Goal: Task Accomplishment & Management: Complete application form

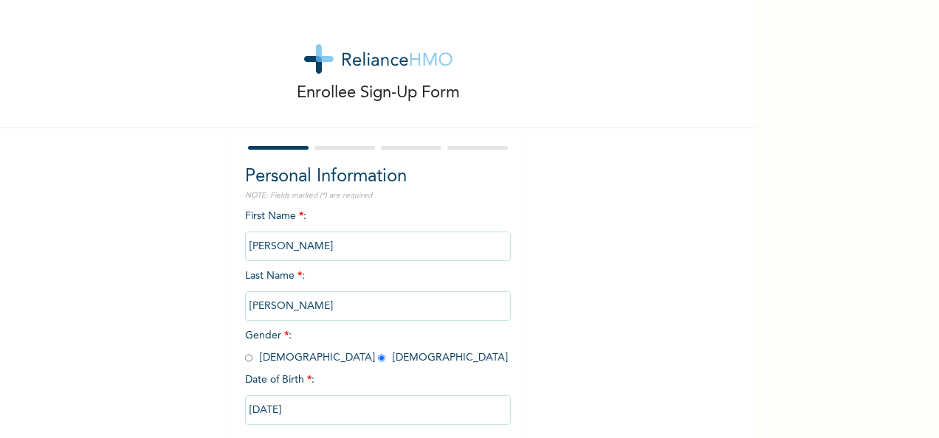
scroll to position [83, 0]
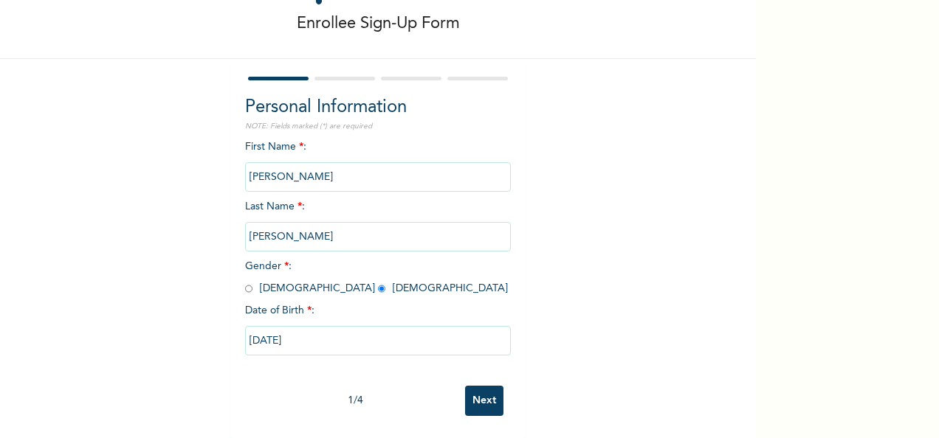
click at [477, 389] on input "Next" at bounding box center [484, 401] width 38 height 30
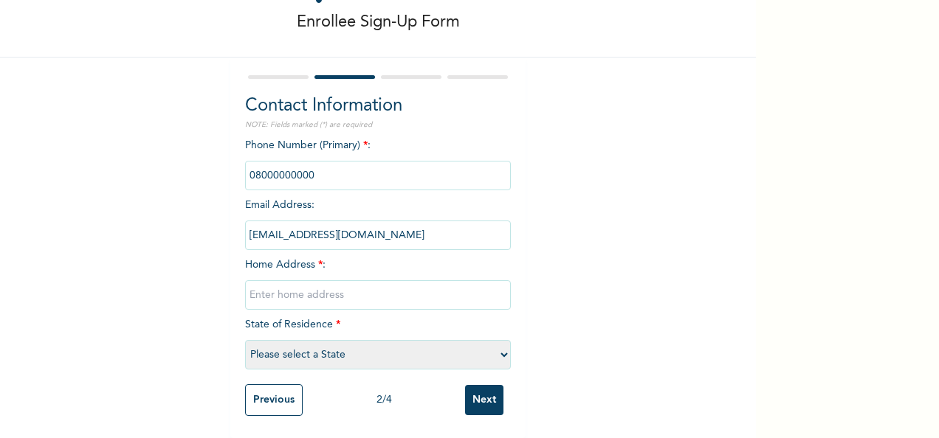
click at [320, 161] on input "phone" at bounding box center [378, 176] width 266 height 30
click at [315, 170] on input "phone" at bounding box center [378, 176] width 266 height 30
click at [344, 161] on input "phone" at bounding box center [378, 176] width 266 height 30
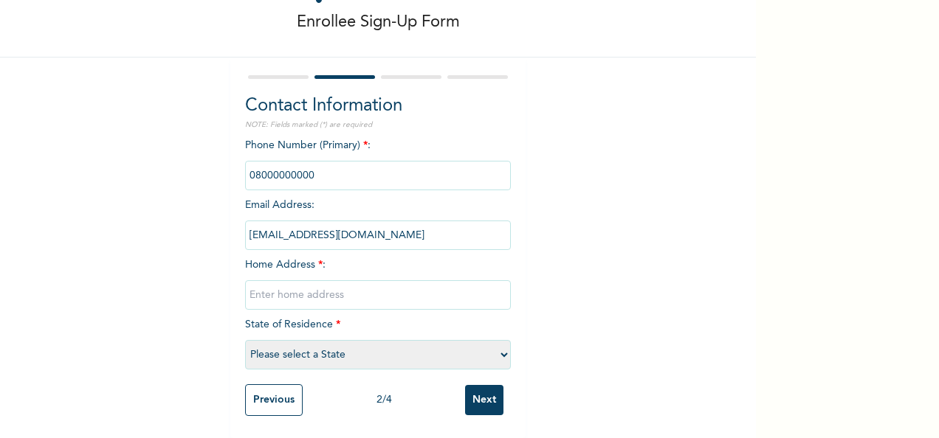
click at [325, 163] on input "phone" at bounding box center [378, 176] width 266 height 30
click at [263, 170] on input "phone" at bounding box center [378, 176] width 266 height 30
click at [363, 140] on span "*" at bounding box center [365, 145] width 4 height 10
click at [261, 171] on input "phone" at bounding box center [378, 176] width 266 height 30
click at [271, 124] on div "Contact Information NOTE: Fields marked (*) are required Phone Number (Primary)…" at bounding box center [378, 235] width 266 height 284
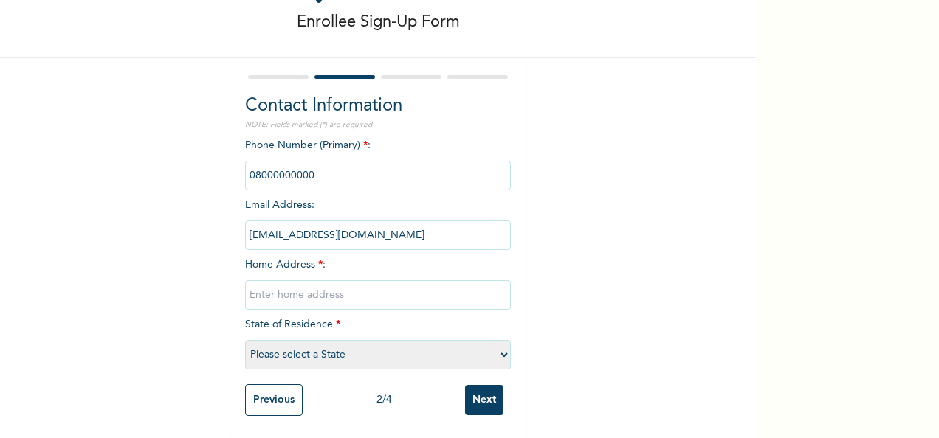
click at [270, 167] on input "phone" at bounding box center [378, 176] width 266 height 30
click at [324, 258] on div "Phone Number (Primary) * : Email Address : geraldinetoki@globusbank.com Home Ad…" at bounding box center [378, 257] width 266 height 239
click at [292, 260] on span "Home Address * :" at bounding box center [378, 280] width 266 height 41
click at [275, 297] on input "text" at bounding box center [378, 295] width 266 height 30
click at [267, 167] on input "phone" at bounding box center [378, 176] width 266 height 30
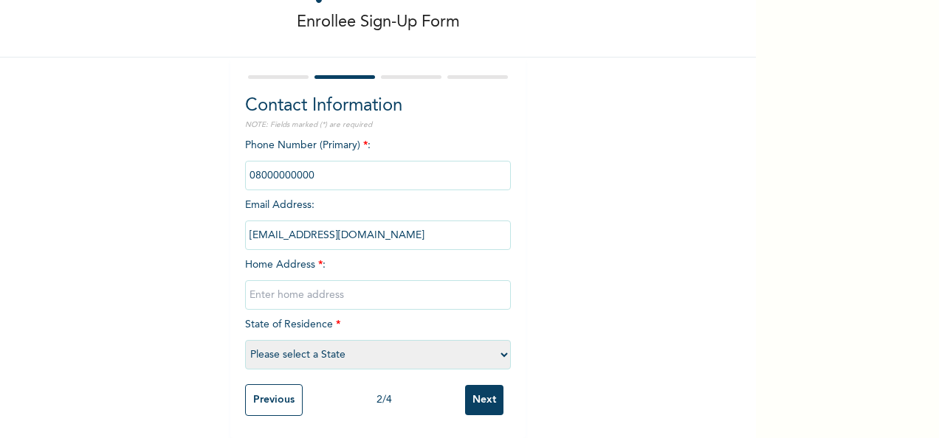
click at [275, 293] on input "text" at bounding box center [378, 295] width 266 height 30
type input "4"
type input "41 isiokpo street d line port harcourt"
click at [494, 342] on select "Please select a State Abia Abuja (FCT) Adamawa Akwa Ibom Anambra Bauchi Bayelsa…" at bounding box center [378, 355] width 266 height 30
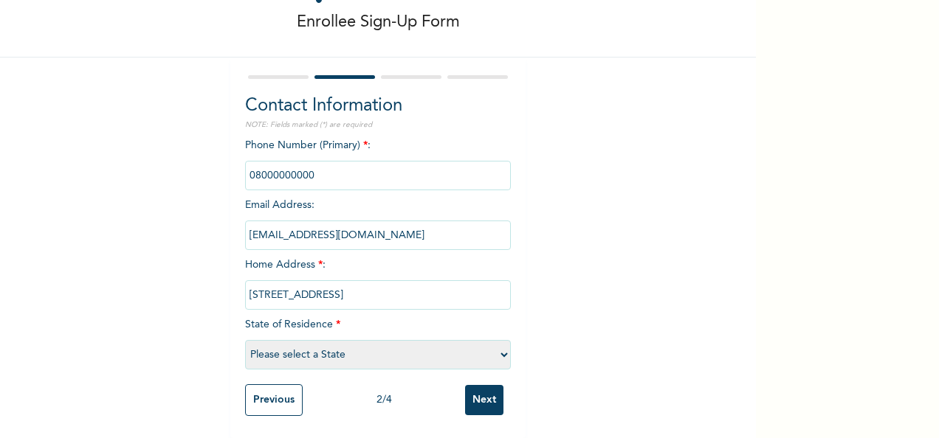
click at [500, 347] on select "Please select a State Abia Abuja (FCT) Adamawa Akwa Ibom Anambra Bauchi Bayelsa…" at bounding box center [378, 355] width 266 height 30
select select "33"
click at [245, 340] on select "Please select a State Abia Abuja (FCT) Adamawa Akwa Ibom Anambra Bauchi Bayelsa…" at bounding box center [378, 355] width 266 height 30
click at [484, 390] on input "Next" at bounding box center [484, 400] width 38 height 30
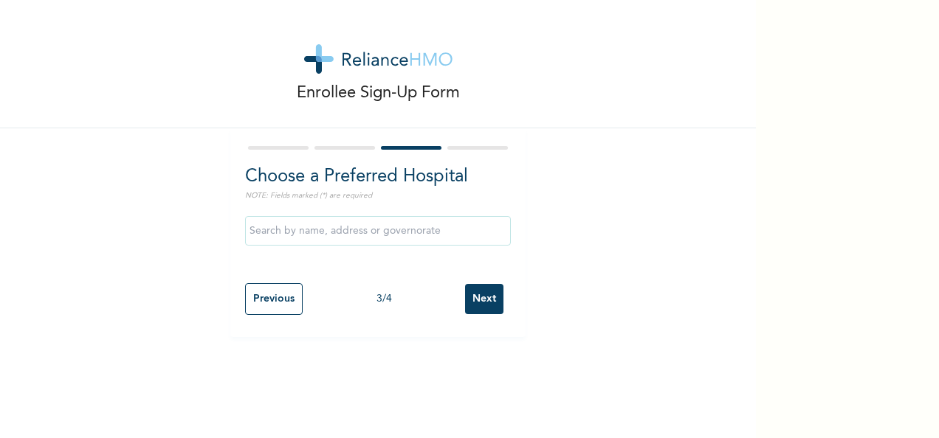
scroll to position [0, 0]
click at [348, 241] on input "text" at bounding box center [378, 231] width 266 height 30
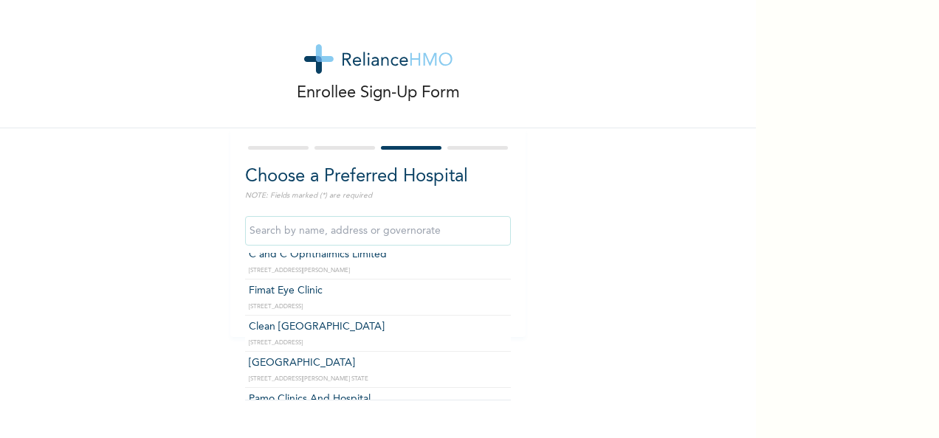
scroll to position [531, 0]
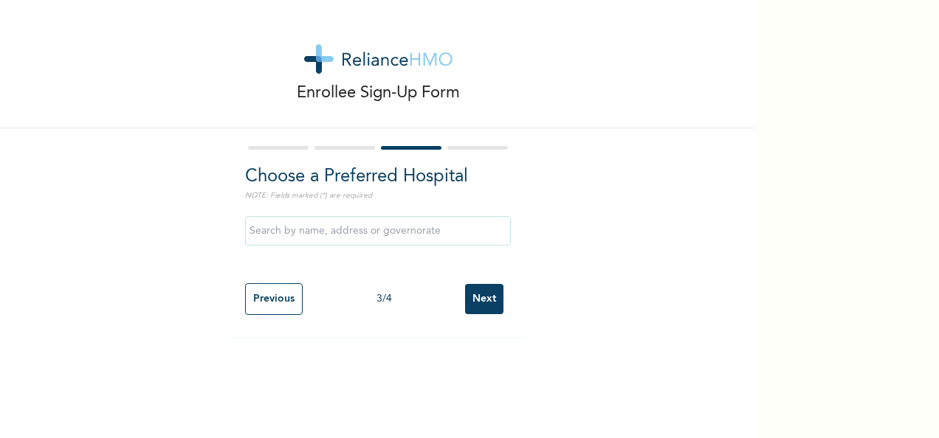
click at [502, 400] on div "Enrollee Sign-Up Form Choose a Preferred Hospital NOTE: Fields marked (*) are r…" at bounding box center [378, 219] width 756 height 438
click at [410, 218] on input "text" at bounding box center [378, 231] width 266 height 30
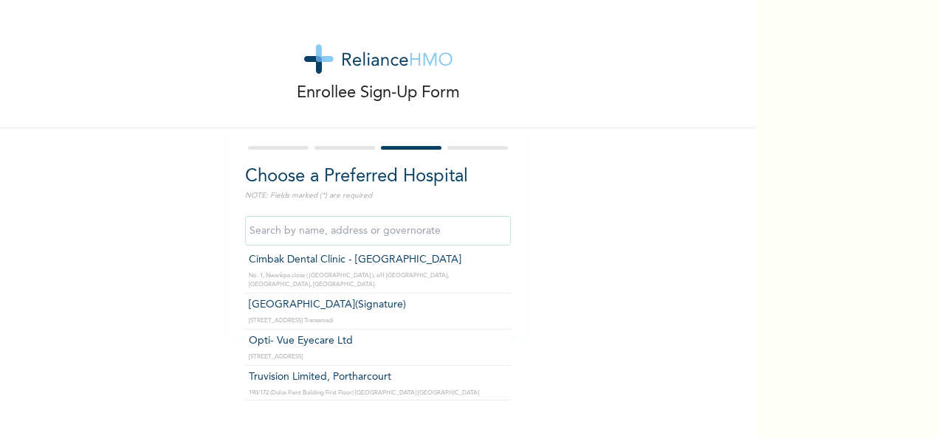
scroll to position [1653, 0]
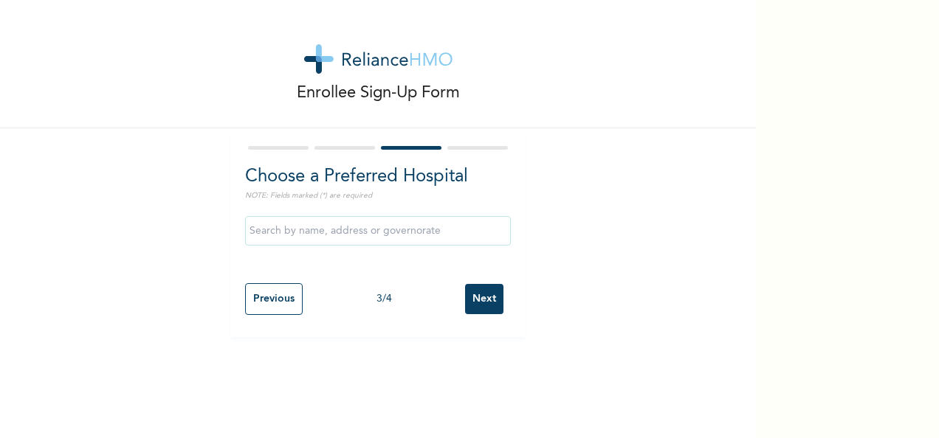
click at [504, 402] on div "Enrollee Sign-Up Form Choose a Preferred Hospital NOTE: Fields marked (*) are r…" at bounding box center [378, 219] width 756 height 438
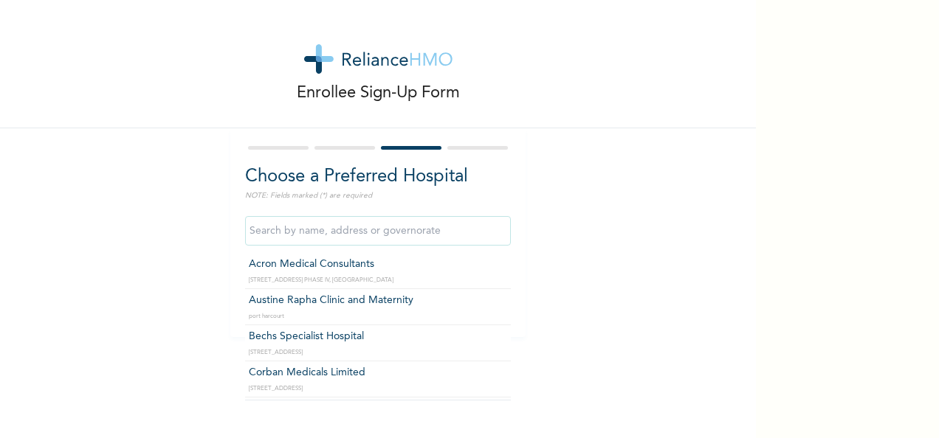
click at [474, 232] on input "text" at bounding box center [378, 231] width 266 height 30
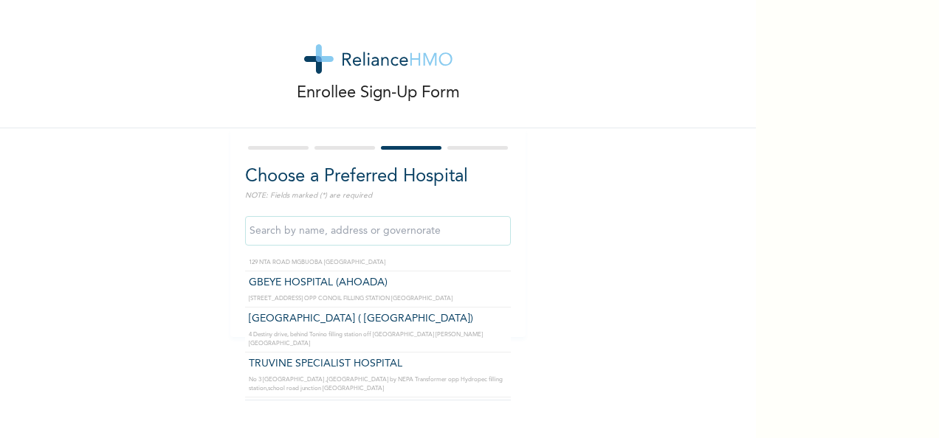
scroll to position [5229, 0]
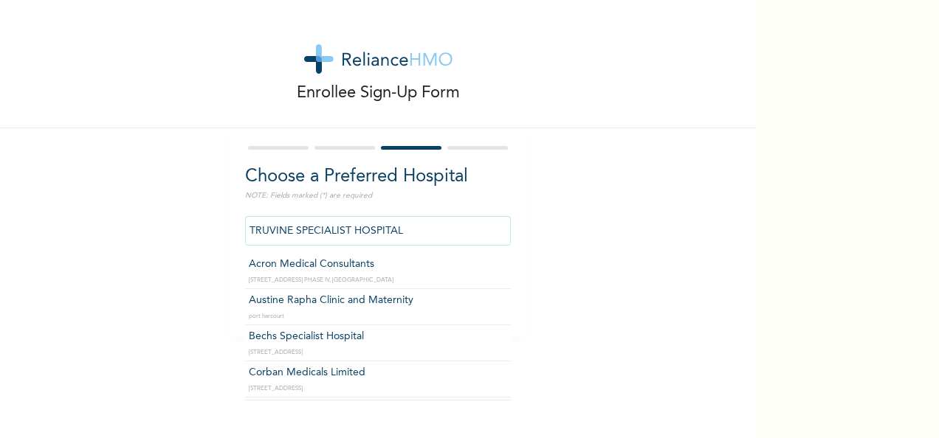
click at [407, 222] on input "TRUVINE SPECIALIST HOSPITAL" at bounding box center [378, 231] width 266 height 30
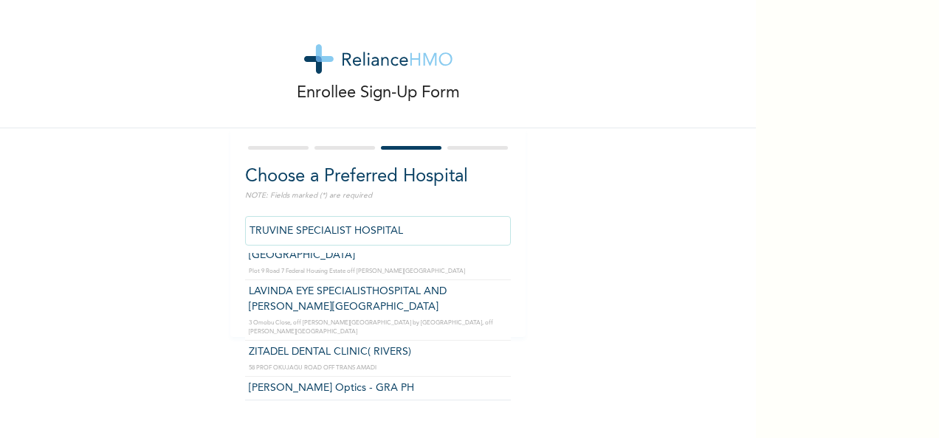
scroll to position [3429, 0]
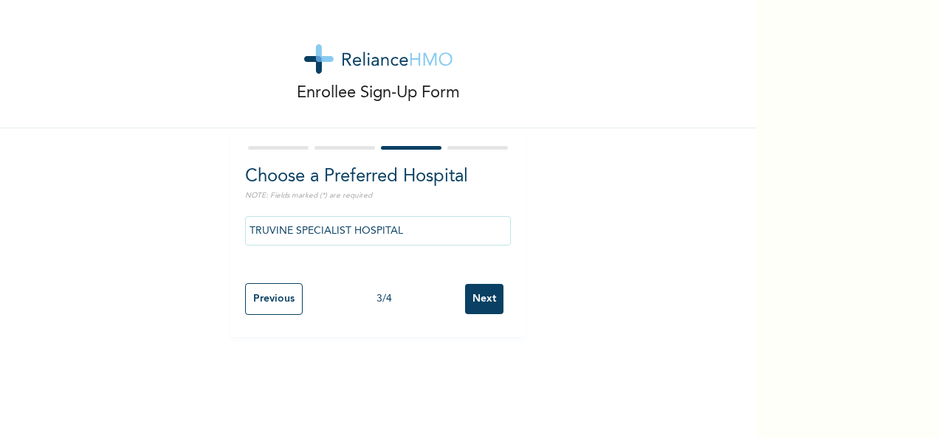
click at [894, 87] on div "Enrollee Sign-Up Form Choose a Preferred Hospital NOTE: Fields marked (*) are r…" at bounding box center [469, 219] width 939 height 438
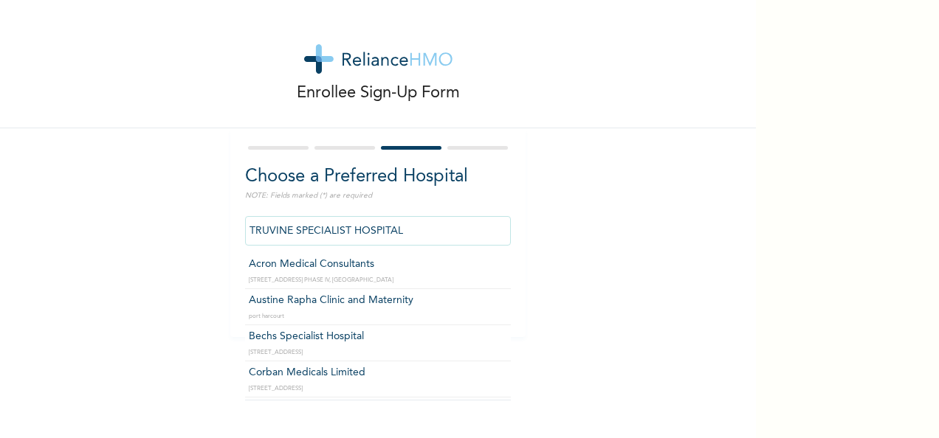
click at [421, 226] on input "TRUVINE SPECIALIST HOSPITAL" at bounding box center [378, 231] width 266 height 30
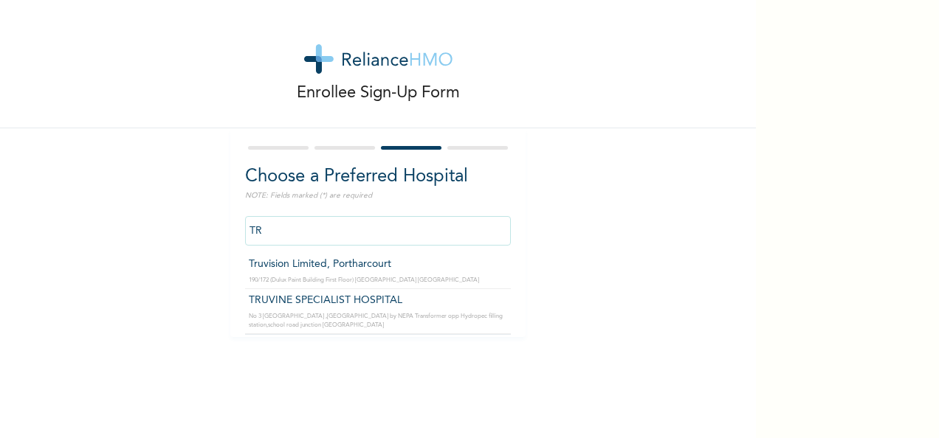
type input "T"
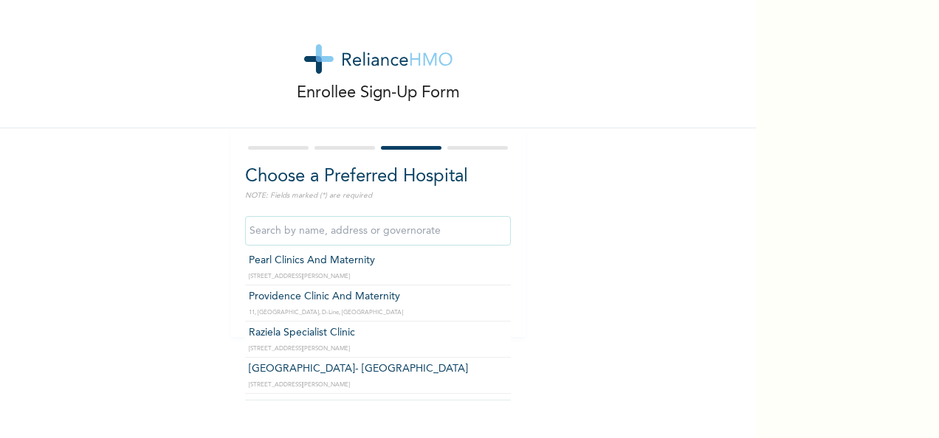
scroll to position [302, 0]
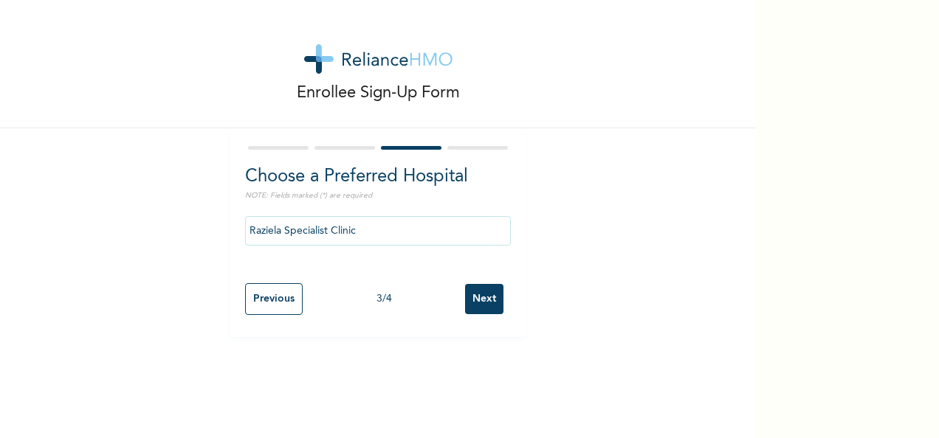
click at [314, 335] on div "Choose a Preferred Hospital NOTE: Fields marked (*) are required Raziela Specia…" at bounding box center [377, 232] width 295 height 209
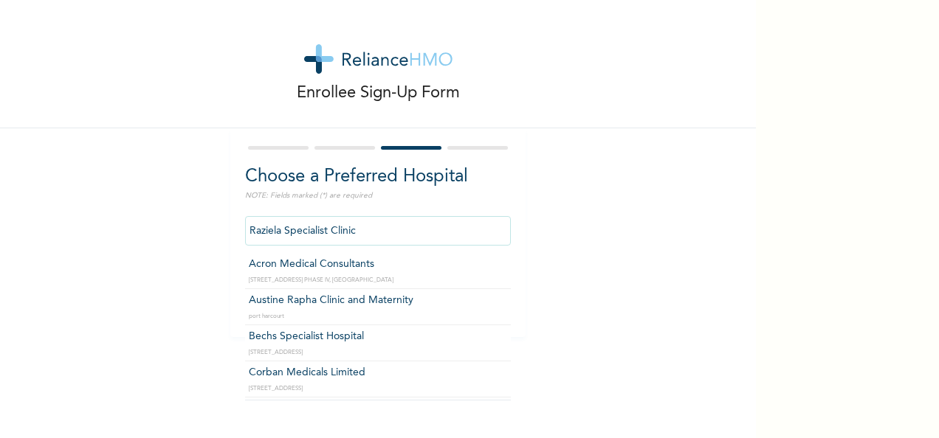
click at [368, 239] on input "Raziela Specialist Clinic" at bounding box center [378, 231] width 266 height 30
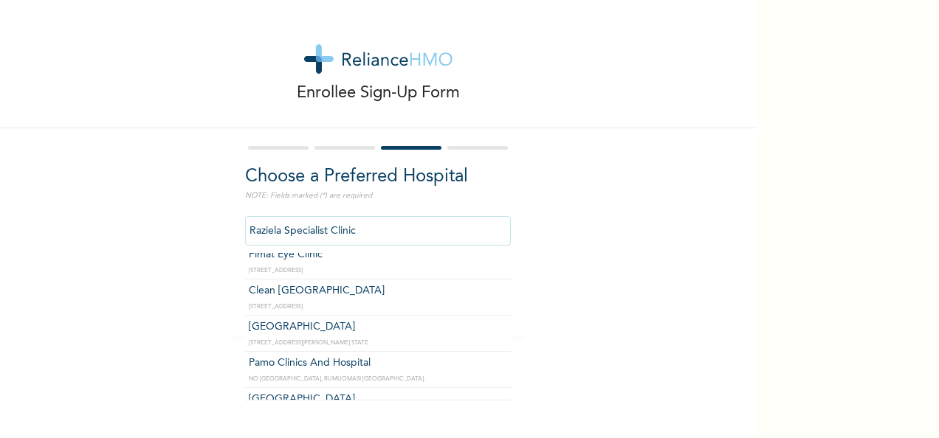
scroll to position [563, 0]
type input "Meridian Hospital"
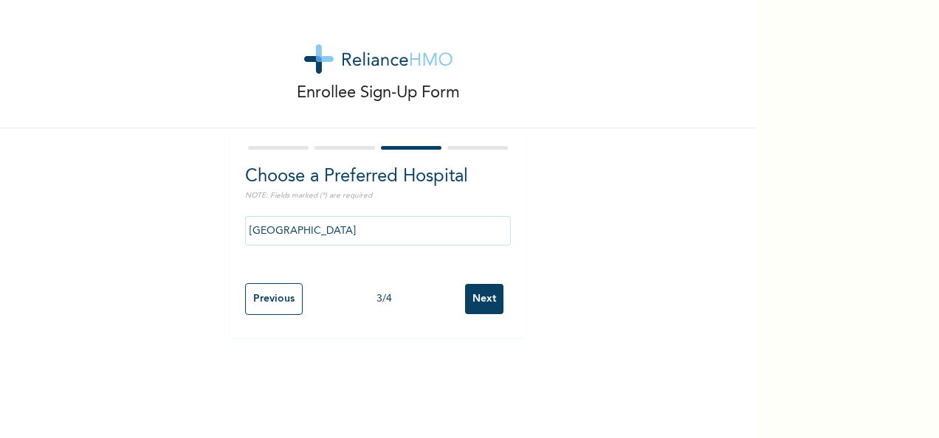
click at [478, 304] on input "Next" at bounding box center [484, 299] width 38 height 30
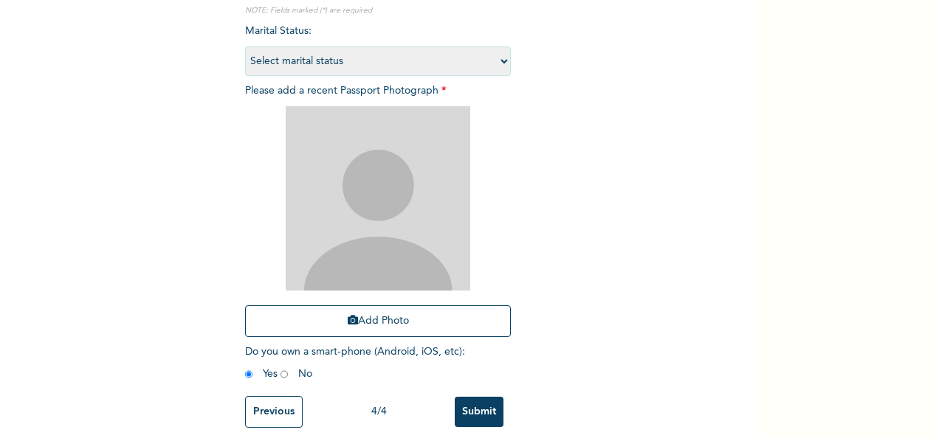
scroll to position [186, 0]
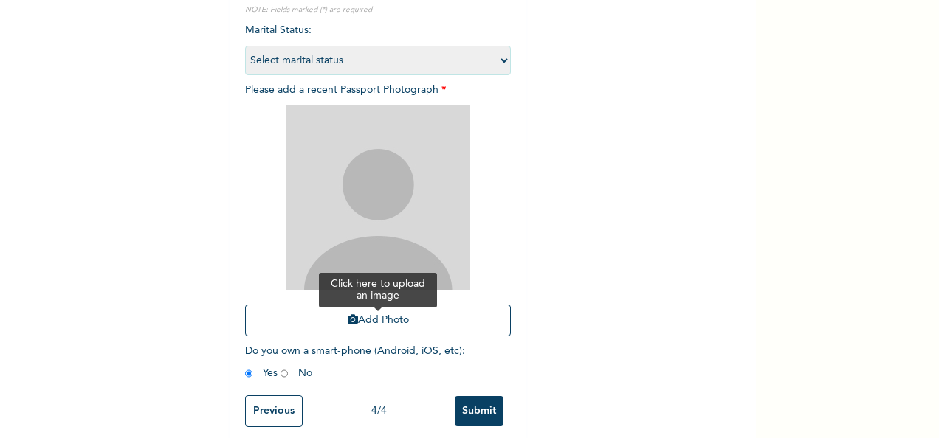
click at [400, 325] on button "Add Photo" at bounding box center [378, 321] width 266 height 32
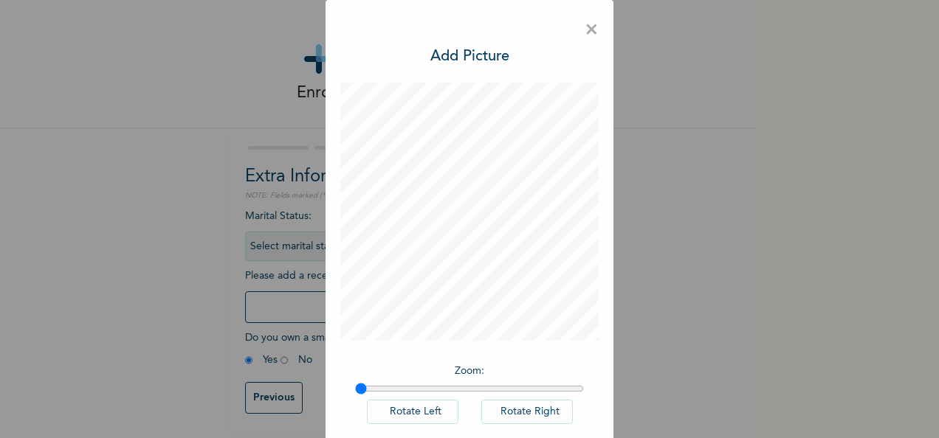
click at [755, 420] on div "× Add Picture Zoom : Rotate Left Rotate Right DONE" at bounding box center [469, 219] width 939 height 438
click at [748, 412] on div "× Add Picture Zoom : Rotate Left Rotate Right DONE" at bounding box center [469, 219] width 939 height 438
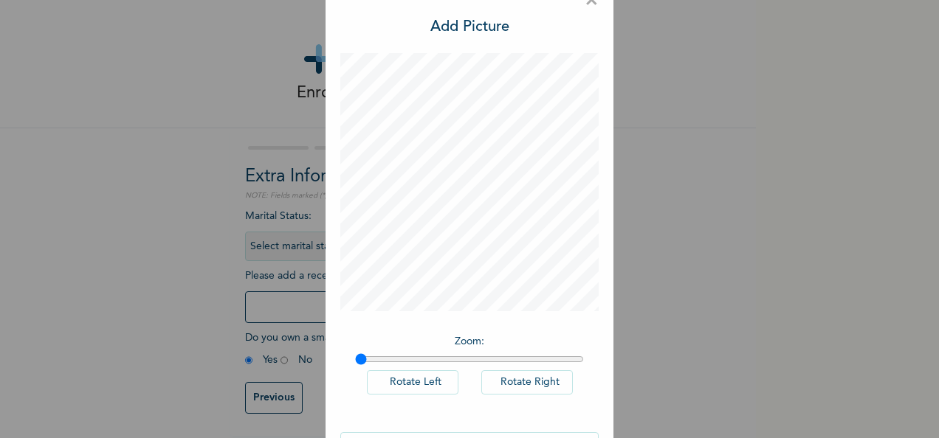
scroll to position [76, 0]
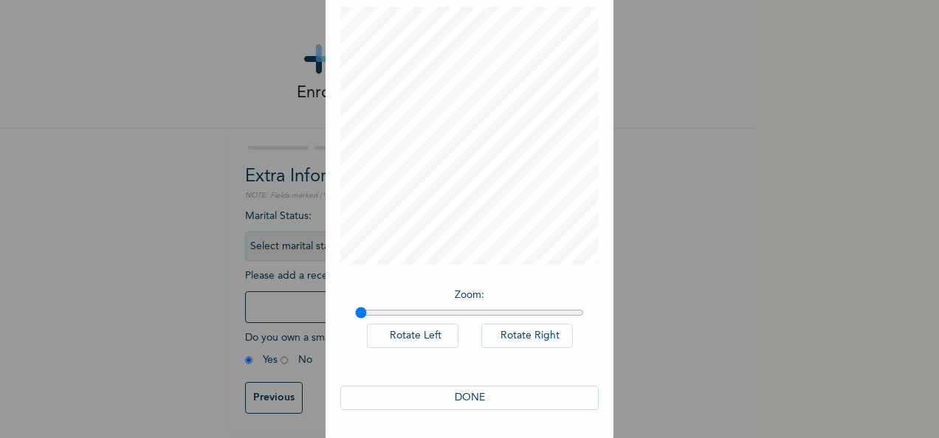
click at [457, 393] on button "DONE" at bounding box center [469, 398] width 258 height 24
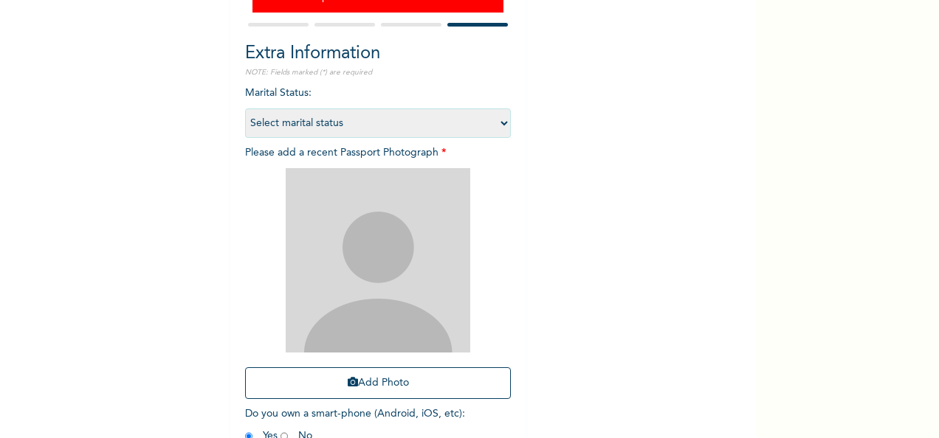
scroll to position [169, 0]
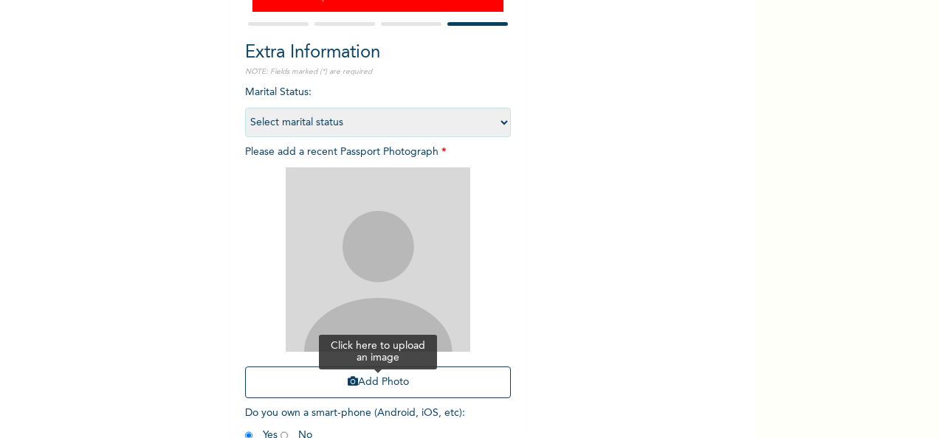
click at [382, 383] on button "Add Photo" at bounding box center [378, 383] width 266 height 32
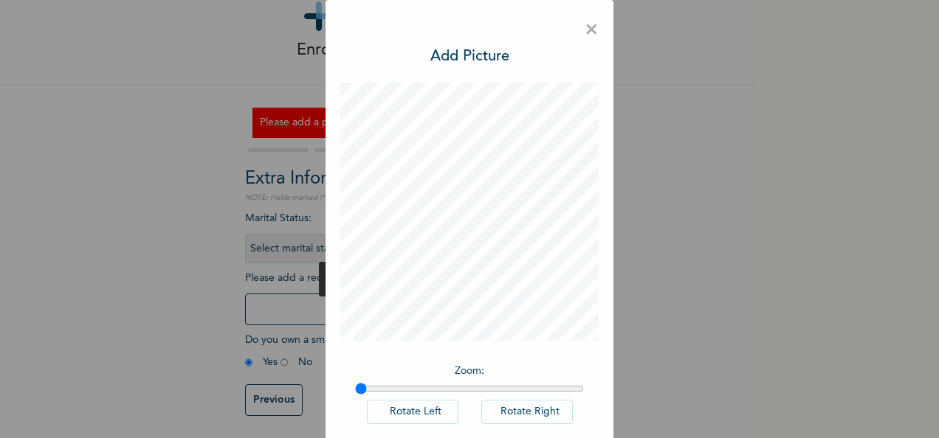
scroll to position [55, 0]
click at [468, 373] on p "Zoom :" at bounding box center [469, 371] width 229 height 15
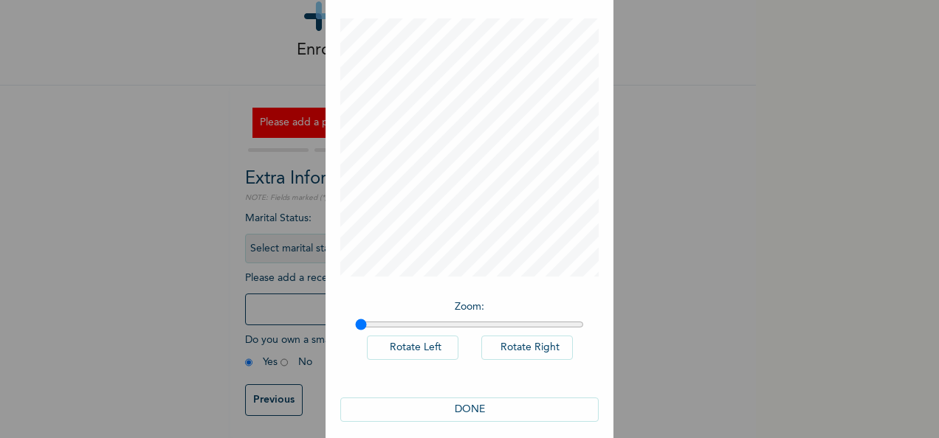
scroll to position [76, 0]
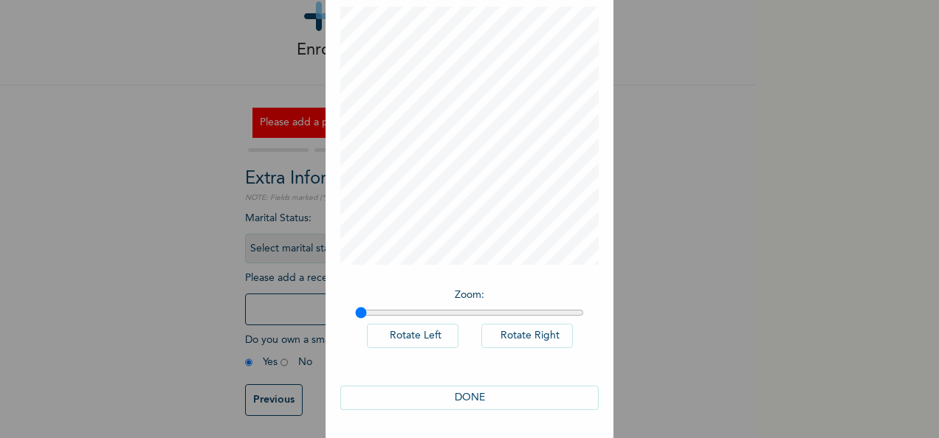
click at [357, 314] on input "range" at bounding box center [469, 313] width 229 height 12
click at [355, 307] on input "range" at bounding box center [469, 313] width 229 height 12
drag, startPoint x: 352, startPoint y: 315, endPoint x: 442, endPoint y: 304, distance: 90.7
click at [442, 307] on input "range" at bounding box center [469, 313] width 229 height 12
drag, startPoint x: 441, startPoint y: 314, endPoint x: 593, endPoint y: 319, distance: 152.8
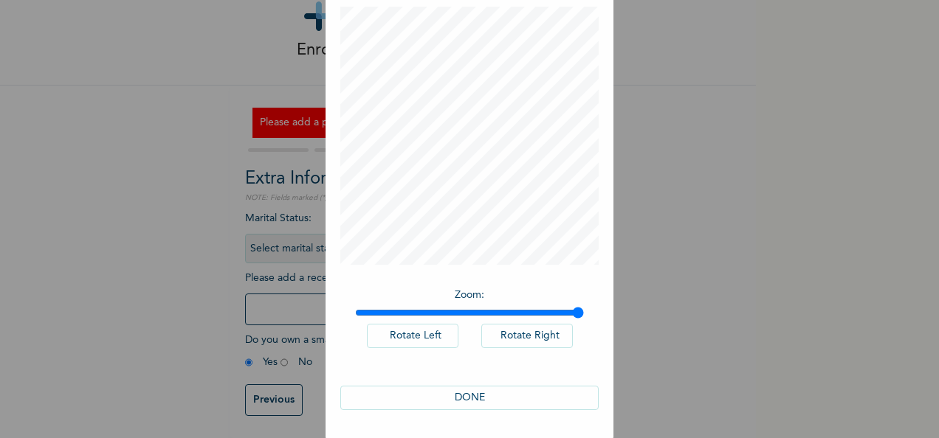
type input "2"
click at [584, 319] on input "range" at bounding box center [469, 313] width 229 height 12
click at [419, 337] on button "Rotate Left" at bounding box center [413, 336] width 92 height 24
click at [507, 337] on button "Rotate Right" at bounding box center [527, 336] width 92 height 24
click at [453, 394] on button "DONE" at bounding box center [469, 398] width 258 height 24
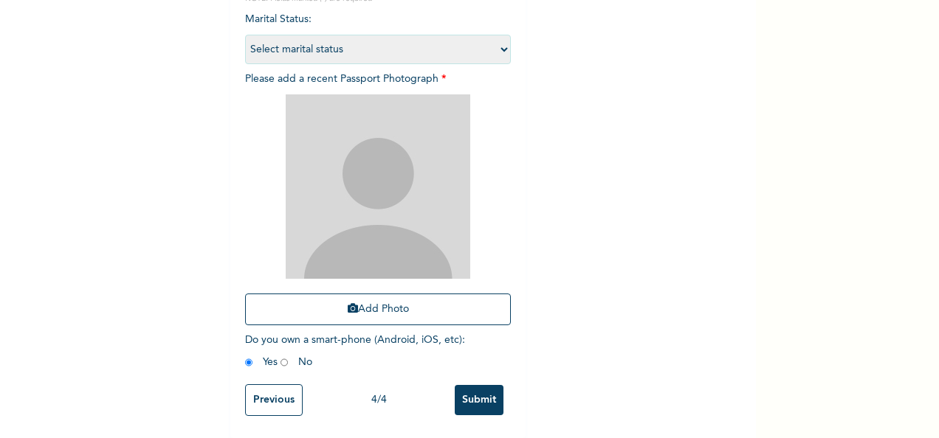
scroll to position [254, 0]
click at [374, 298] on button "Add Photo" at bounding box center [378, 310] width 266 height 32
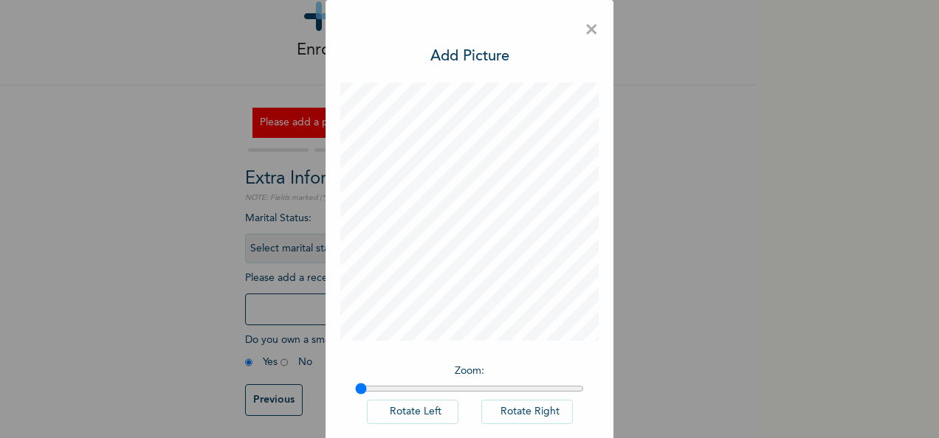
click at [752, 418] on div "× Add Picture Zoom : Rotate Left Rotate Right DONE" at bounding box center [469, 219] width 939 height 438
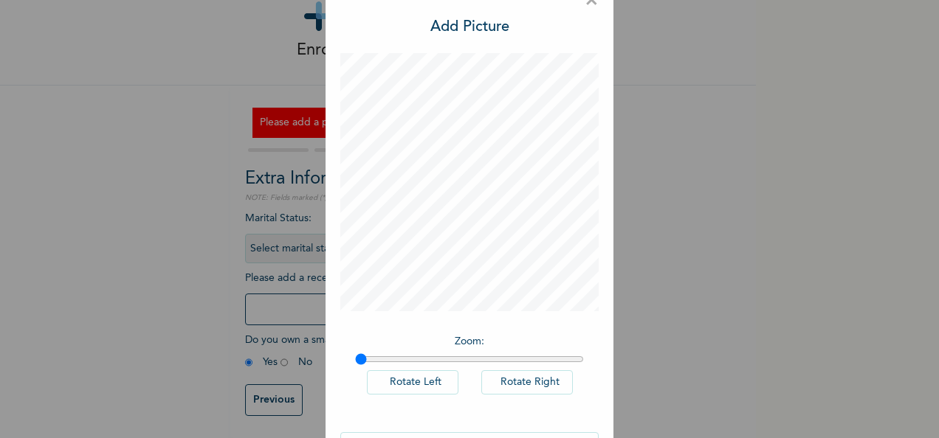
scroll to position [76, 0]
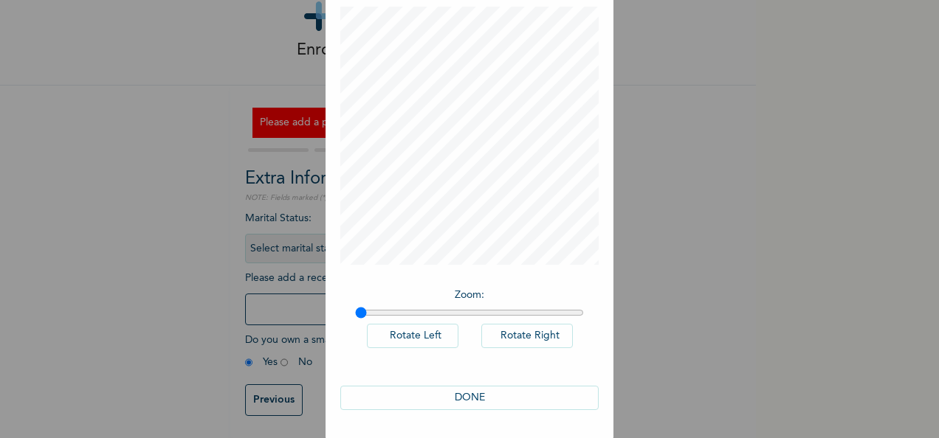
click at [463, 390] on button "DONE" at bounding box center [469, 398] width 258 height 24
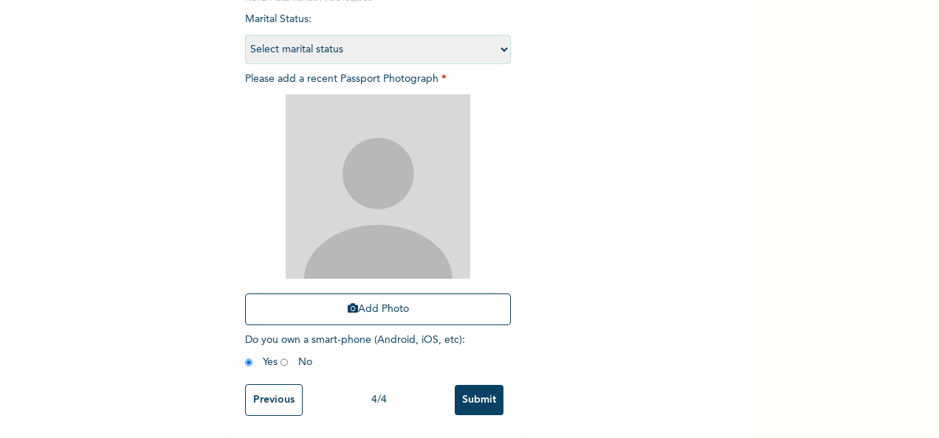
scroll to position [255, 0]
click at [466, 388] on input "Submit" at bounding box center [479, 400] width 49 height 30
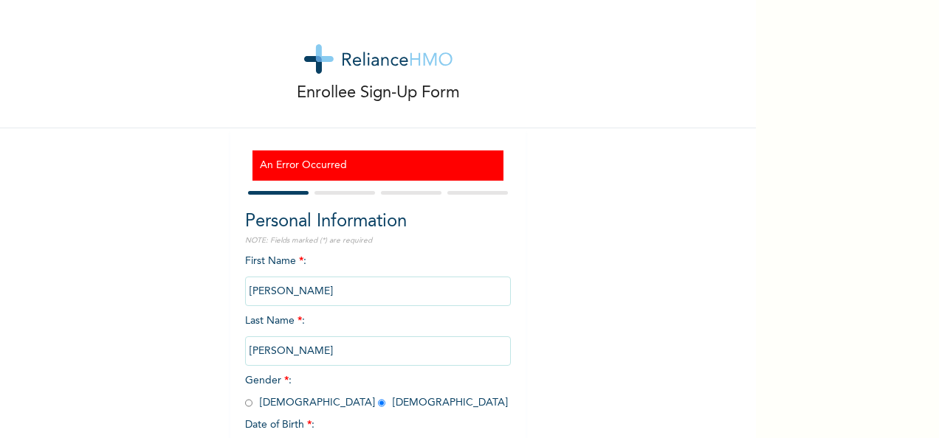
scroll to position [127, 0]
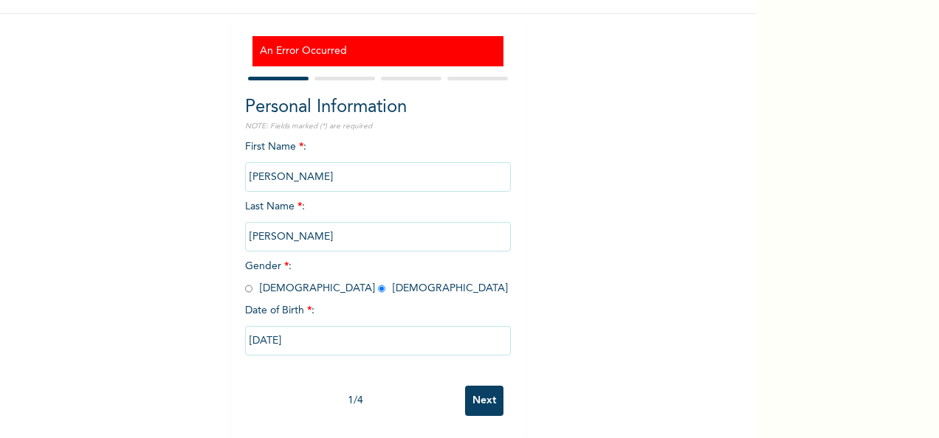
click at [484, 387] on input "Next" at bounding box center [484, 401] width 38 height 30
select select "33"
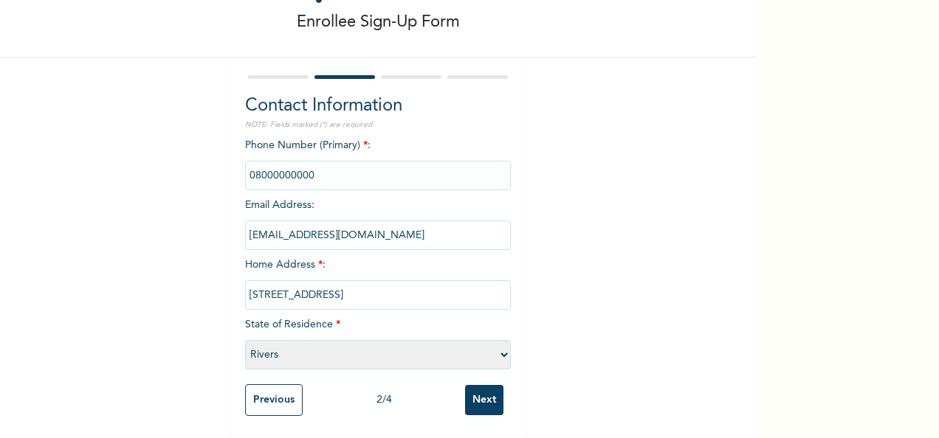
scroll to position [84, 0]
click at [314, 162] on input "phone" at bounding box center [378, 176] width 266 height 30
click at [316, 165] on input "phone" at bounding box center [378, 176] width 266 height 30
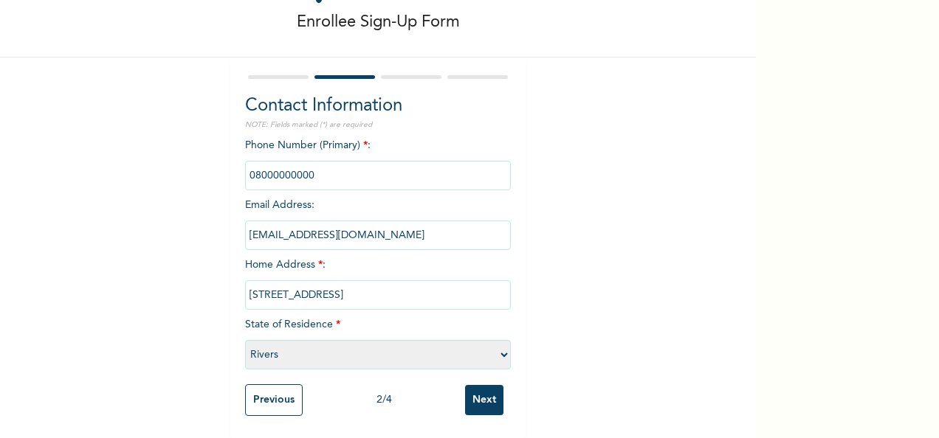
drag, startPoint x: 316, startPoint y: 165, endPoint x: 315, endPoint y: 172, distance: 7.4
click at [315, 172] on input "phone" at bounding box center [378, 176] width 266 height 30
click at [304, 145] on div "Phone Number (Primary) * : Email Address : geraldinetoki@globusbank.com Home Ad…" at bounding box center [378, 257] width 266 height 239
click at [326, 161] on input "phone" at bounding box center [378, 176] width 266 height 30
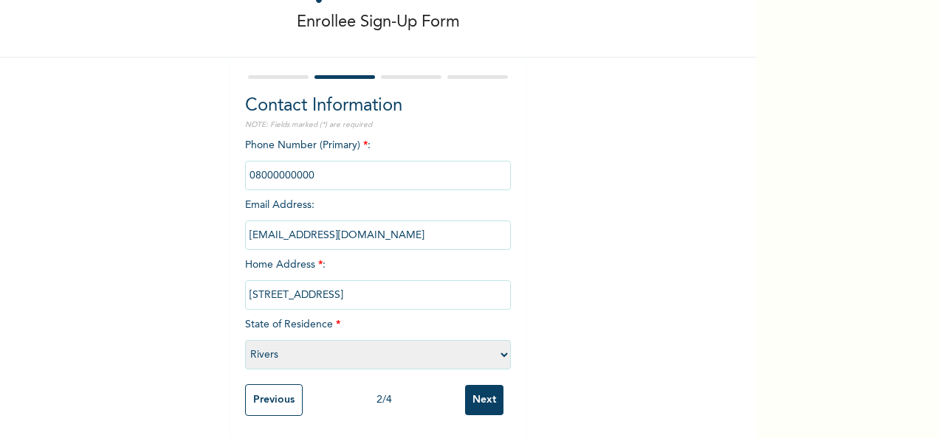
click at [326, 161] on input "phone" at bounding box center [378, 176] width 266 height 30
click at [466, 387] on input "Next" at bounding box center [484, 400] width 38 height 30
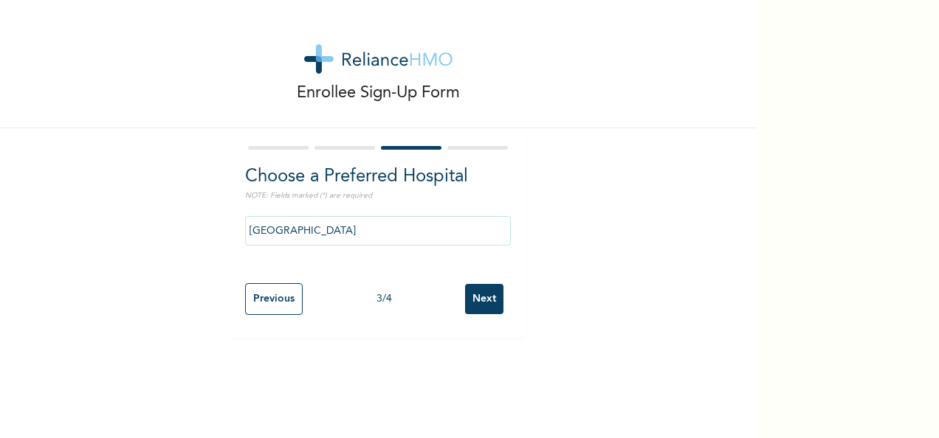
scroll to position [0, 0]
click at [472, 295] on input "Next" at bounding box center [484, 299] width 38 height 30
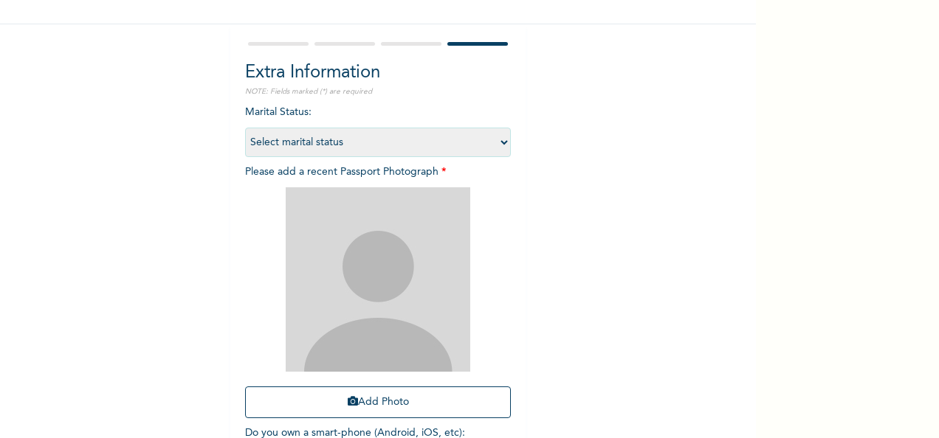
scroll to position [210, 0]
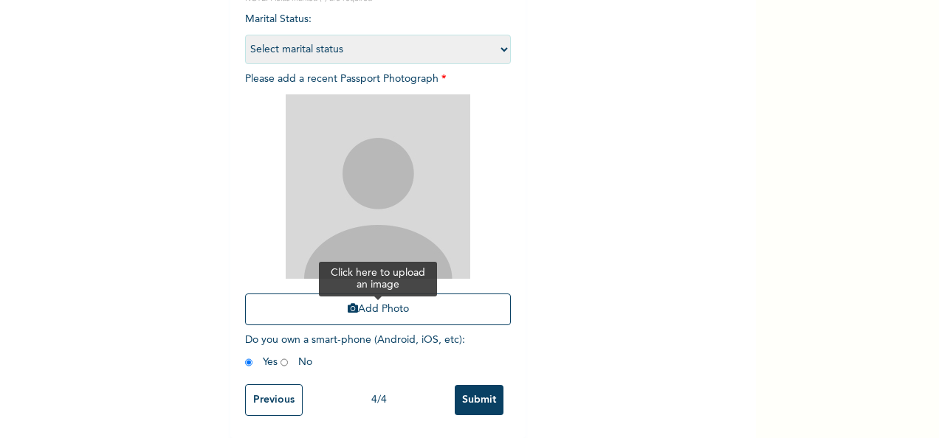
click at [369, 298] on button "Add Photo" at bounding box center [378, 310] width 266 height 32
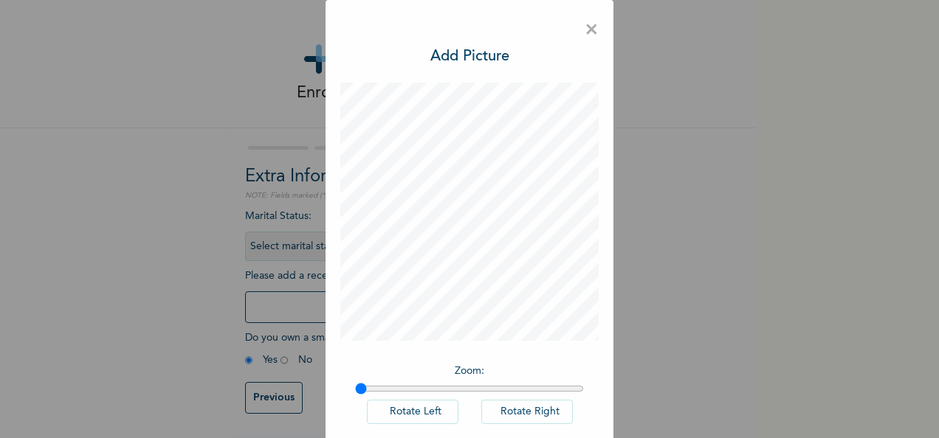
scroll to position [10, 0]
click at [750, 417] on div "× Add Picture Zoom : Rotate Left Rotate Right DONE" at bounding box center [469, 219] width 939 height 438
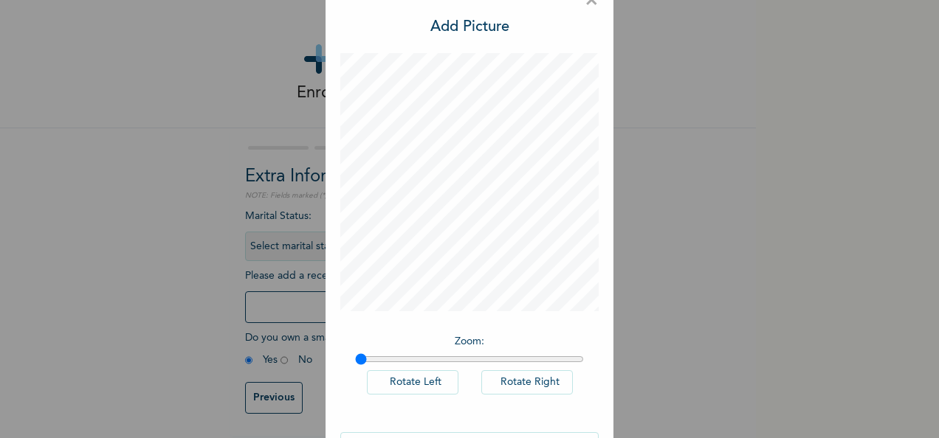
scroll to position [76, 0]
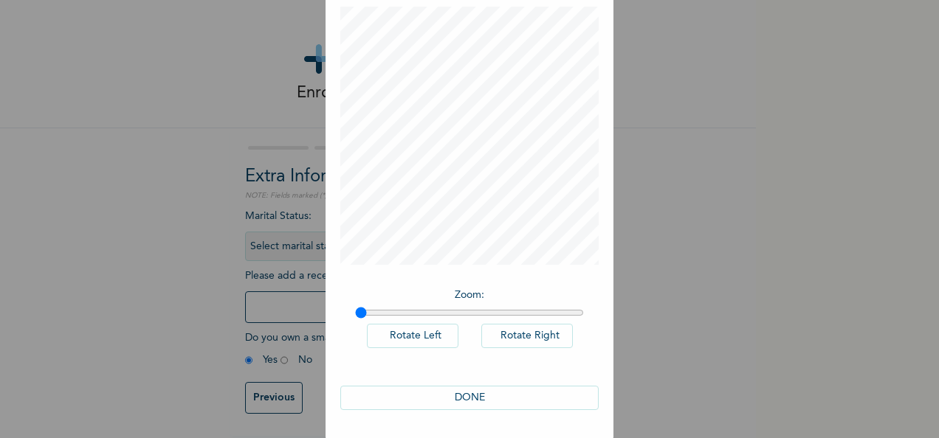
click at [471, 393] on button "DONE" at bounding box center [469, 398] width 258 height 24
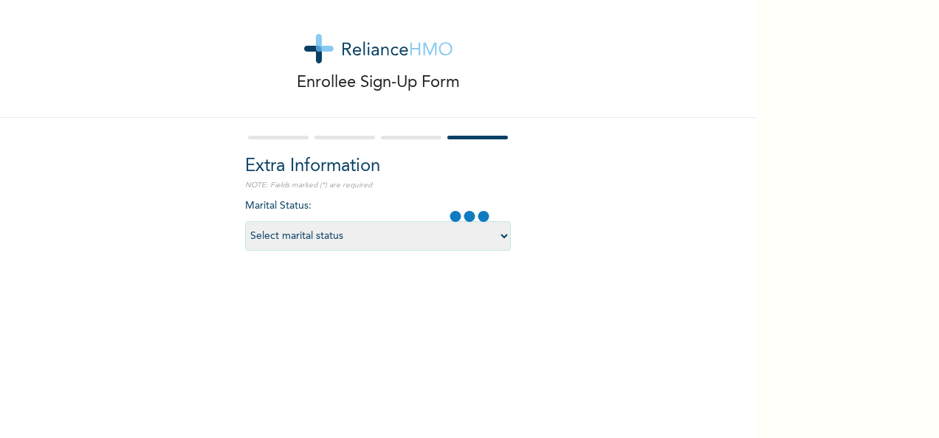
click at [469, 383] on div "Marital Status : Select marital status Single Married Divorced Widow/Widower Do…" at bounding box center [378, 343] width 266 height 289
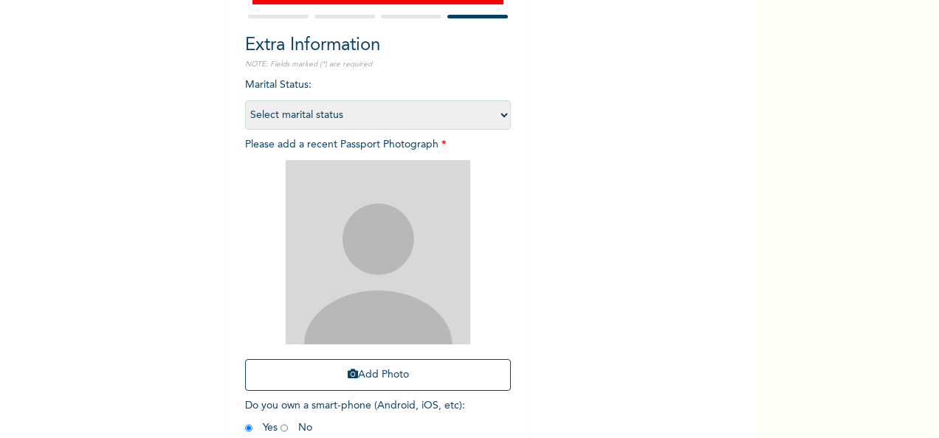
scroll to position [255, 0]
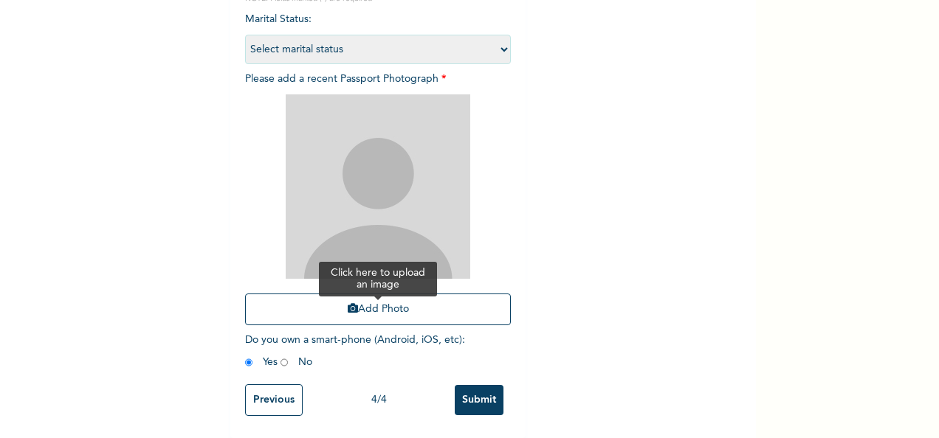
click at [396, 294] on button "Add Photo" at bounding box center [378, 310] width 266 height 32
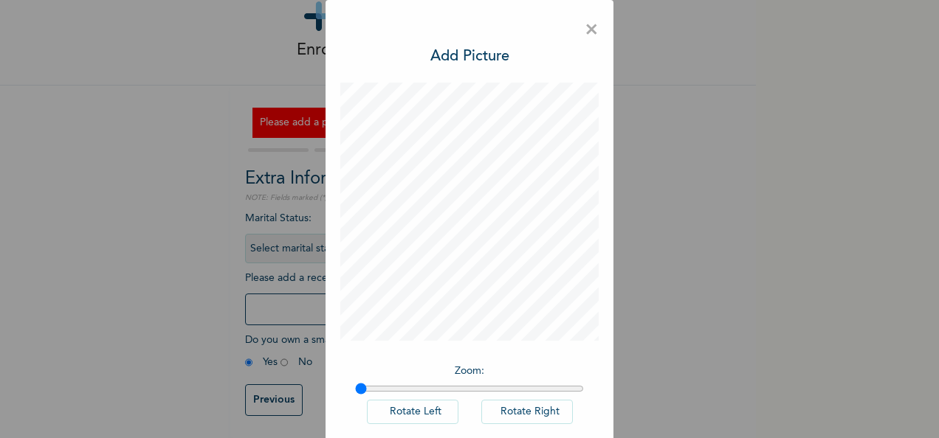
click at [748, 410] on div "× Add Picture Zoom : Rotate Left Rotate Right DONE" at bounding box center [469, 219] width 939 height 438
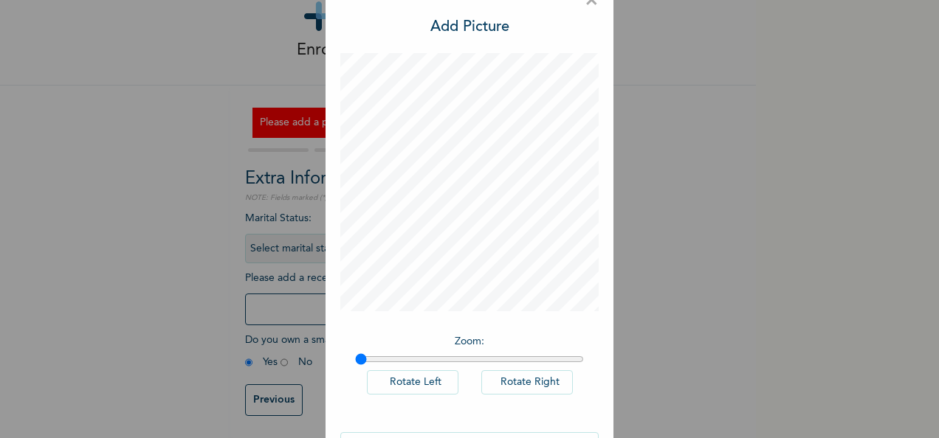
scroll to position [76, 0]
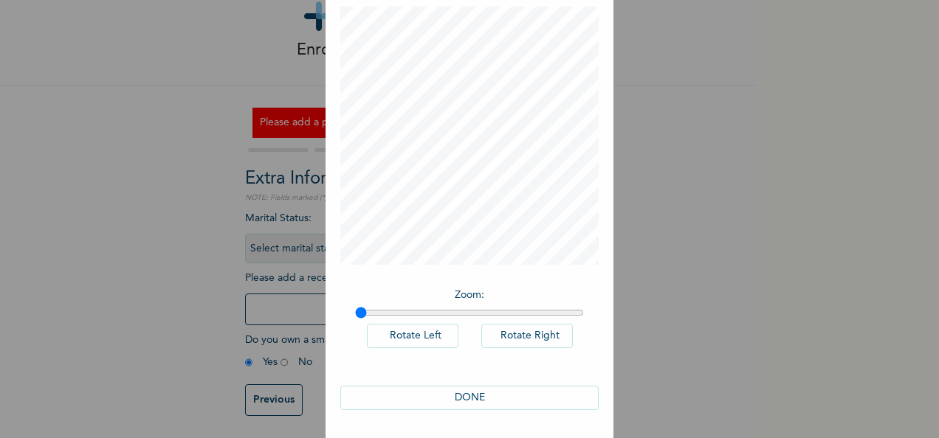
click at [460, 390] on button "DONE" at bounding box center [469, 398] width 258 height 24
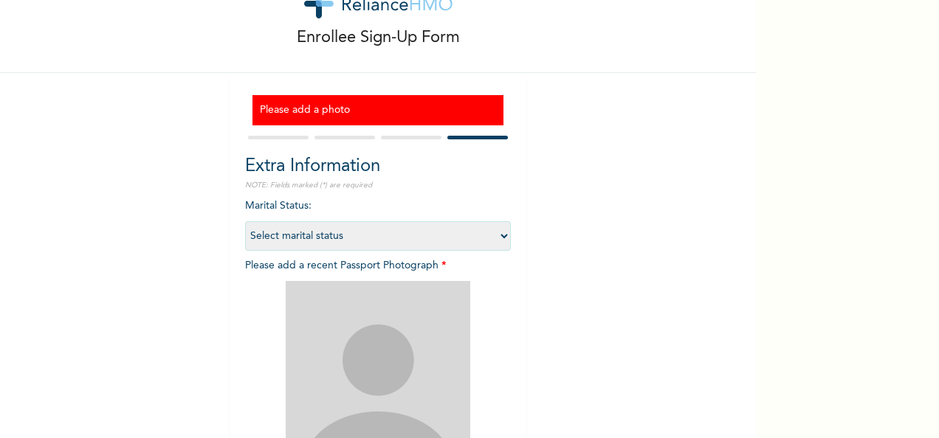
click at [460, 382] on img at bounding box center [378, 373] width 184 height 184
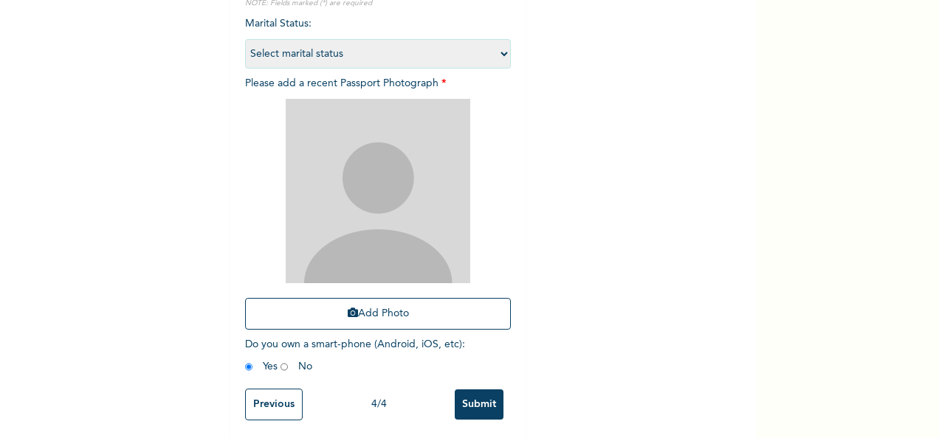
scroll to position [255, 0]
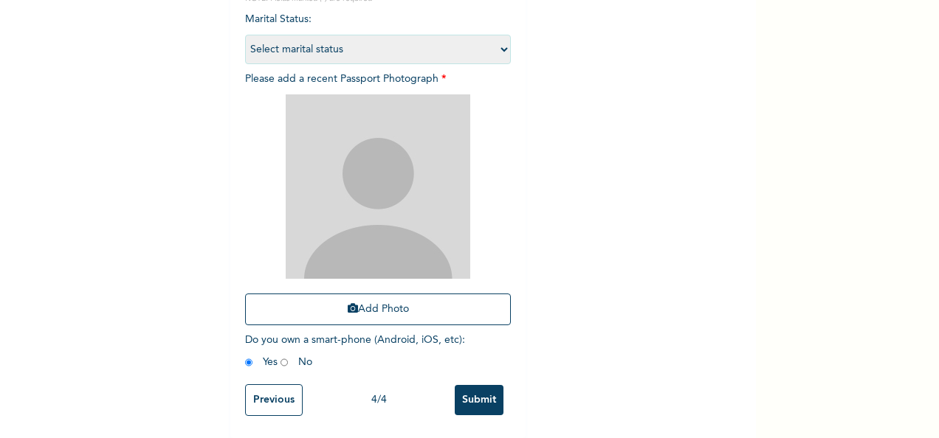
click at [457, 385] on input "Submit" at bounding box center [479, 400] width 49 height 30
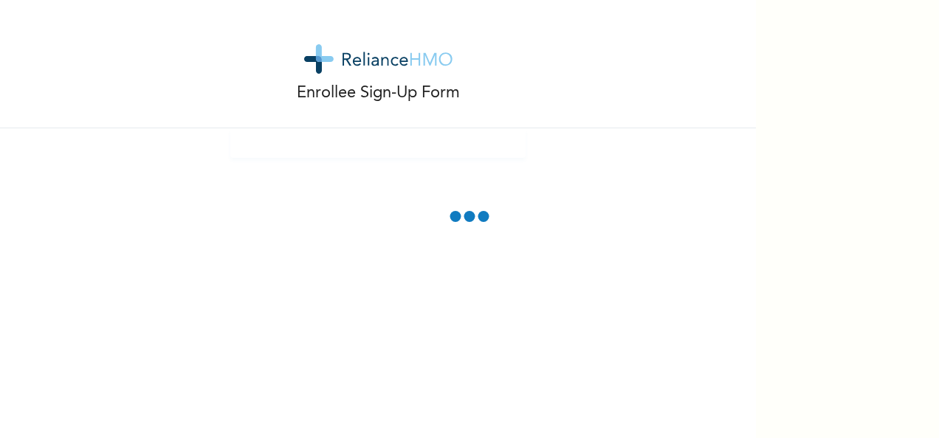
scroll to position [127, 0]
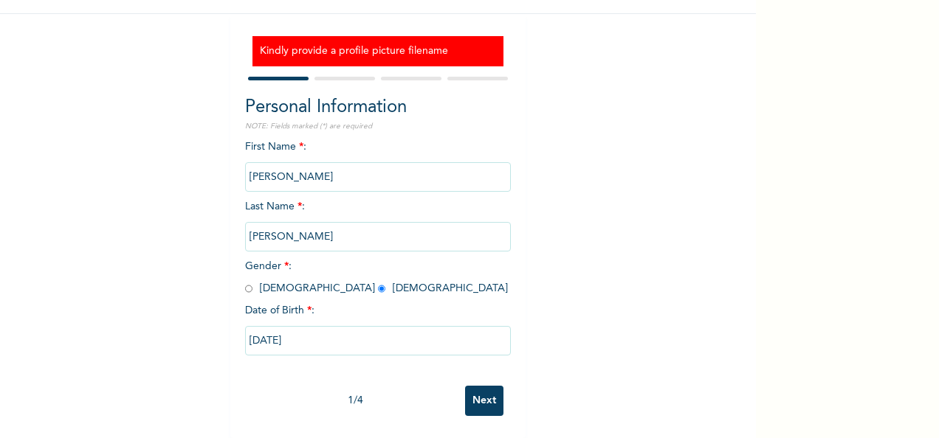
click at [484, 390] on input "Next" at bounding box center [484, 401] width 38 height 30
select select "33"
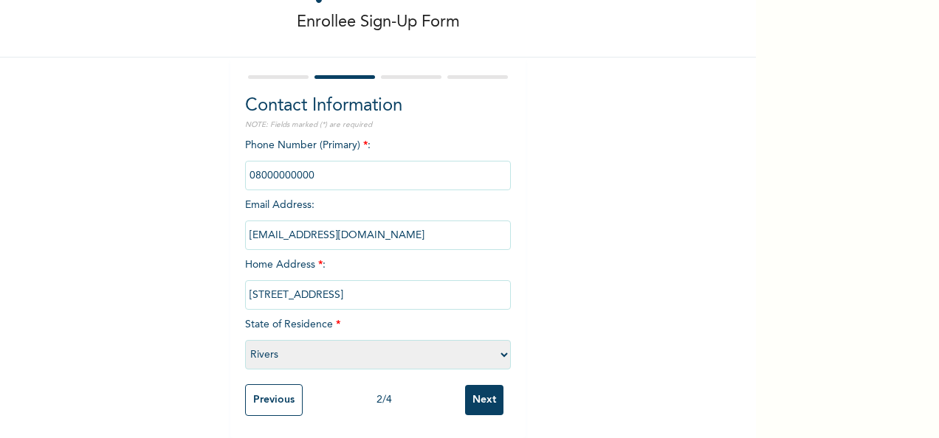
scroll to position [84, 0]
click at [484, 390] on input "Next" at bounding box center [484, 400] width 38 height 30
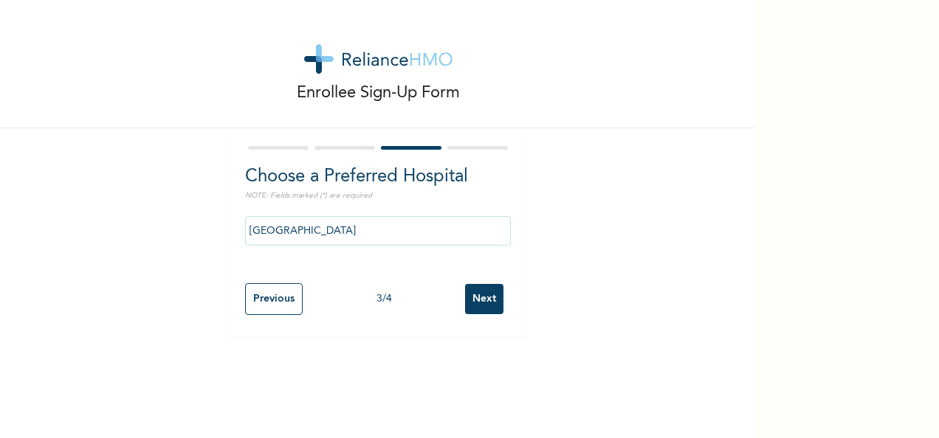
scroll to position [0, 0]
click at [467, 300] on input "Next" at bounding box center [484, 299] width 38 height 30
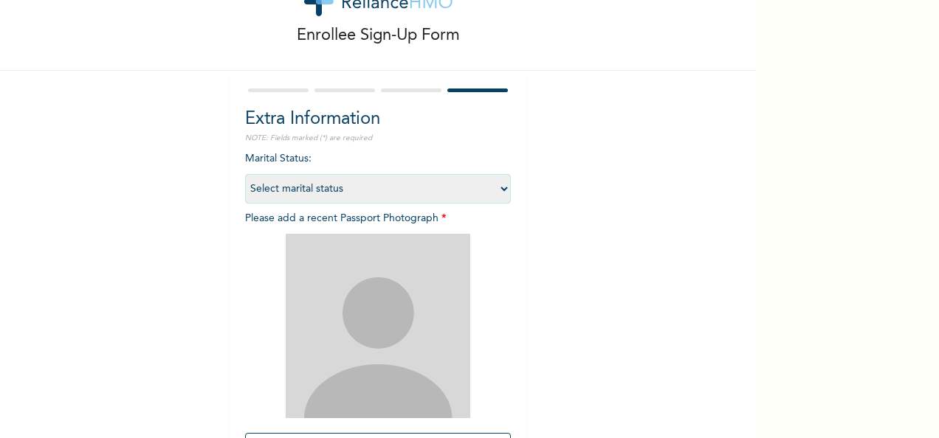
click at [472, 326] on div at bounding box center [378, 326] width 266 height 184
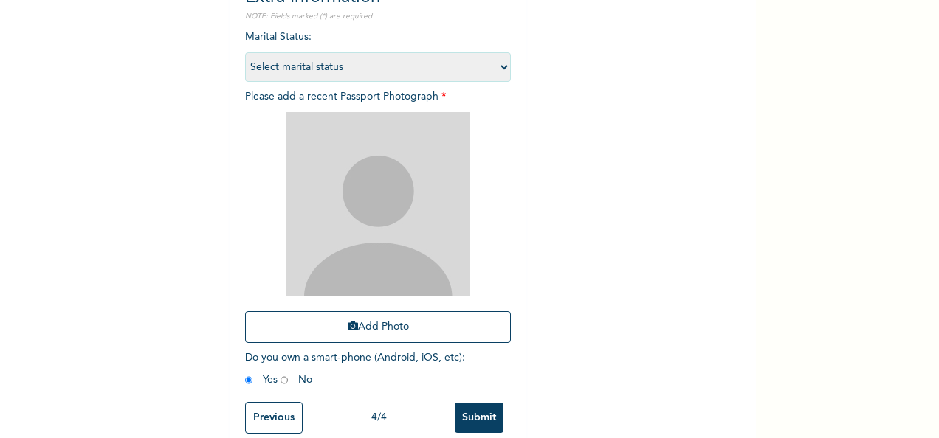
scroll to position [210, 0]
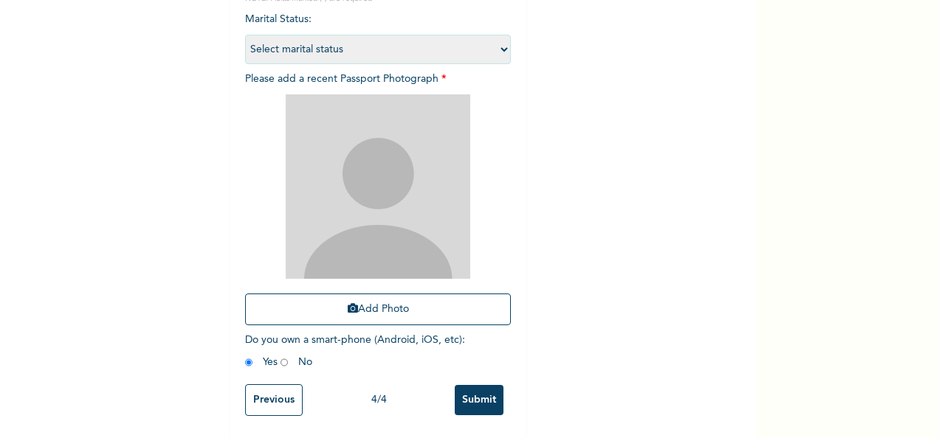
click at [466, 385] on input "Submit" at bounding box center [479, 400] width 49 height 30
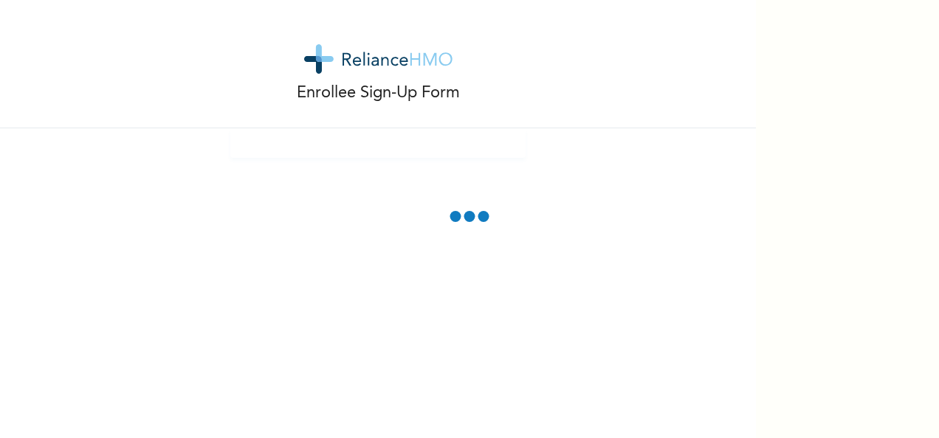
scroll to position [127, 0]
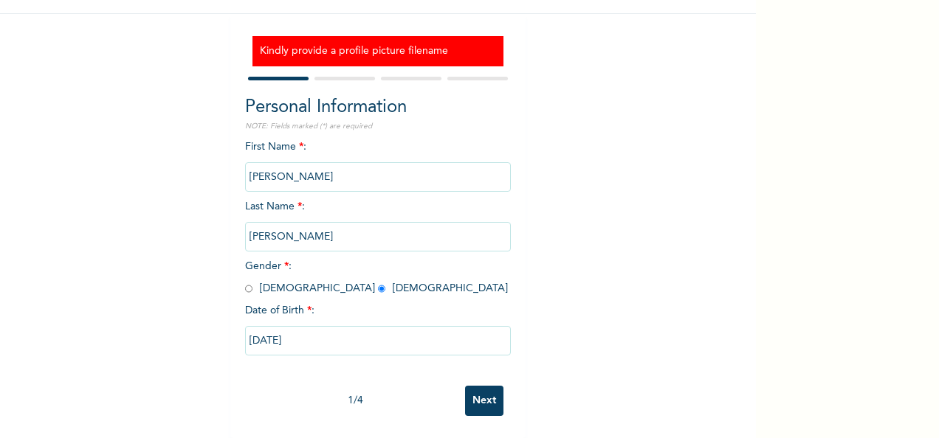
click at [475, 386] on input "Next" at bounding box center [484, 401] width 38 height 30
select select "33"
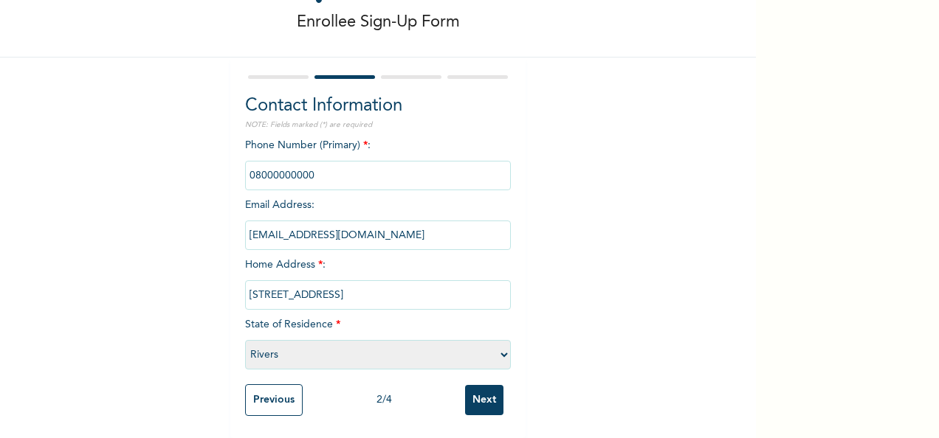
scroll to position [84, 0]
click at [475, 385] on input "Next" at bounding box center [484, 400] width 38 height 30
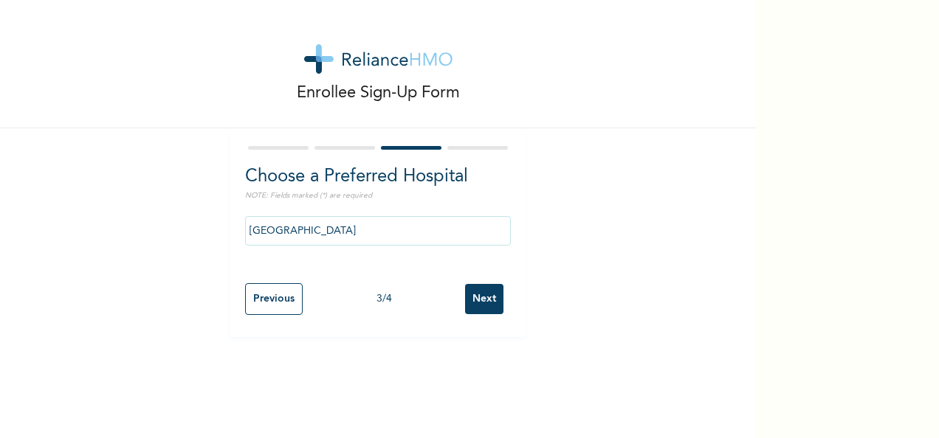
scroll to position [0, 0]
click at [484, 291] on input "Next" at bounding box center [484, 299] width 38 height 30
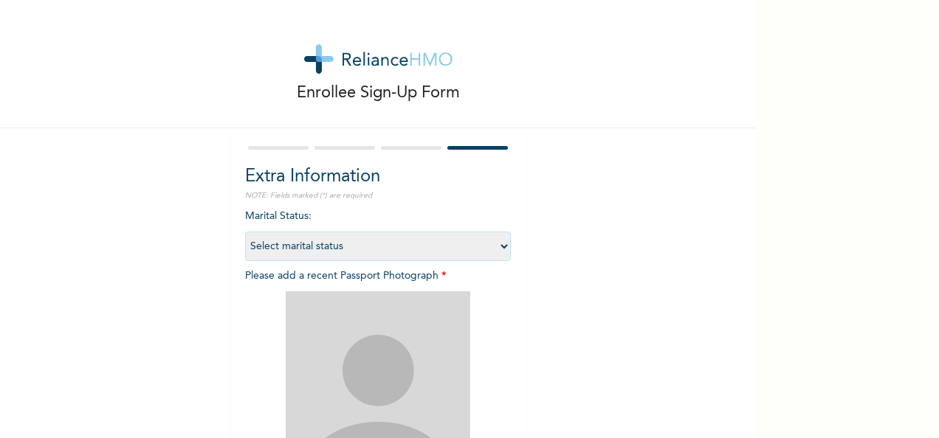
drag, startPoint x: 539, startPoint y: 49, endPoint x: 682, endPoint y: 207, distance: 212.6
click at [682, 207] on div "Enrollee Sign-Up Form Extra Information NOTE: Fields marked (*) are required Ma…" at bounding box center [378, 317] width 756 height 635
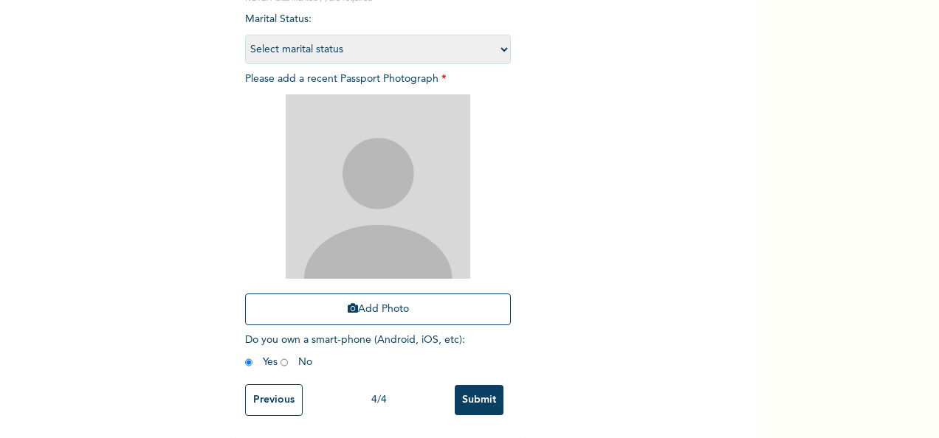
scroll to position [210, 0]
click at [470, 387] on input "Submit" at bounding box center [479, 400] width 49 height 30
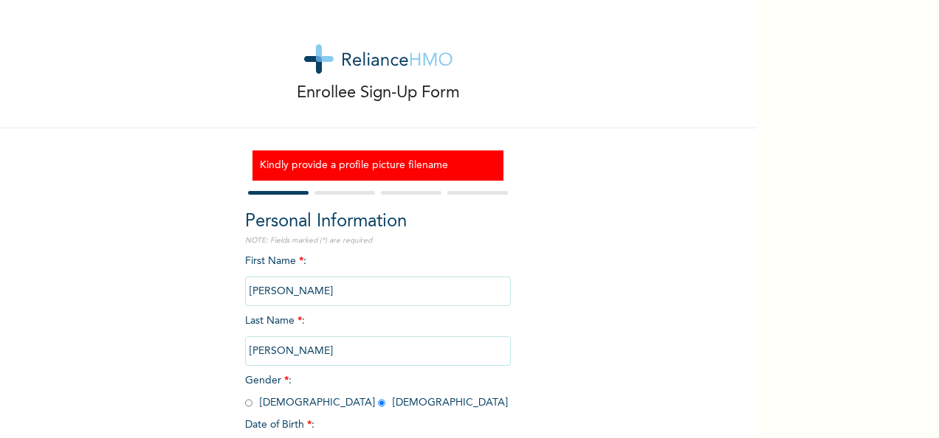
scroll to position [127, 0]
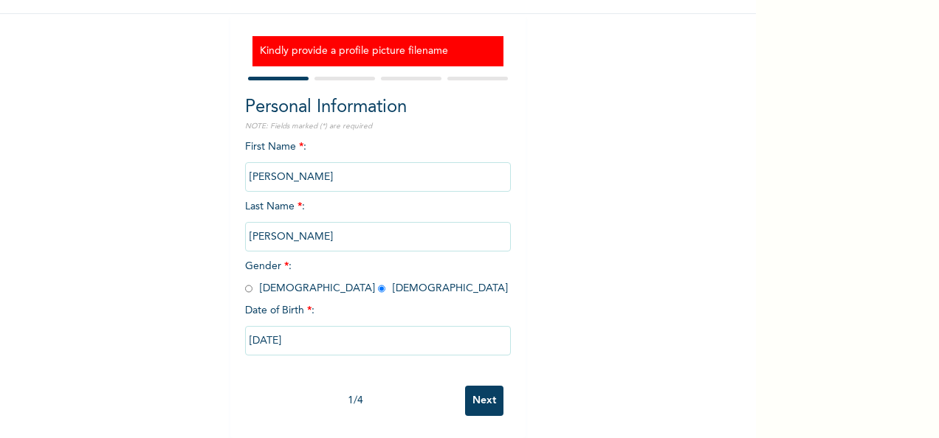
click at [470, 387] on input "Next" at bounding box center [484, 401] width 38 height 30
select select "33"
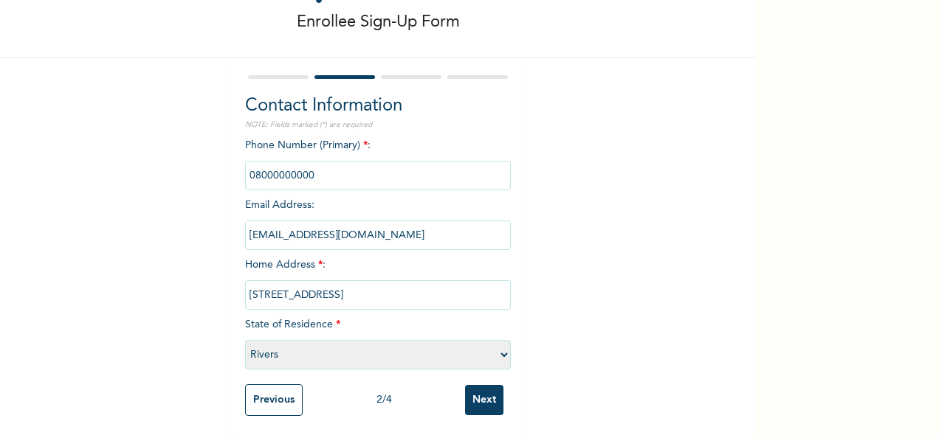
scroll to position [84, 0]
click at [470, 387] on input "Next" at bounding box center [484, 400] width 38 height 30
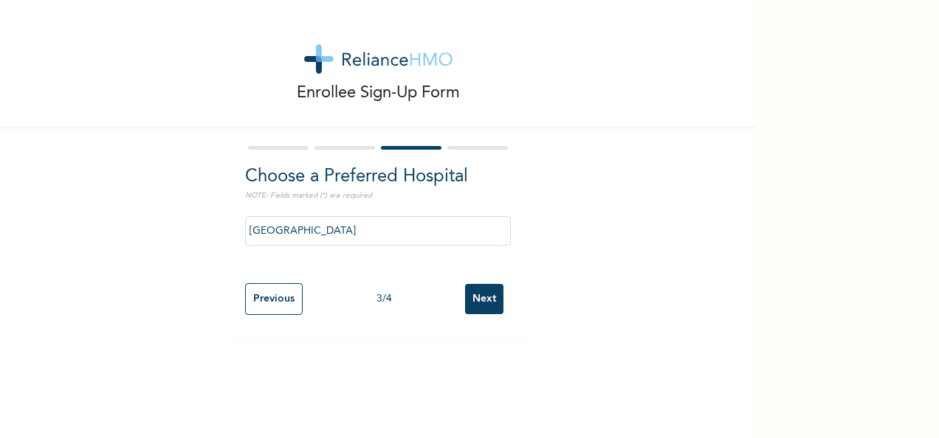
scroll to position [0, 0]
click at [449, 278] on div "Previous 3 / 4 Next" at bounding box center [378, 299] width 266 height 46
click at [483, 298] on input "Next" at bounding box center [484, 299] width 38 height 30
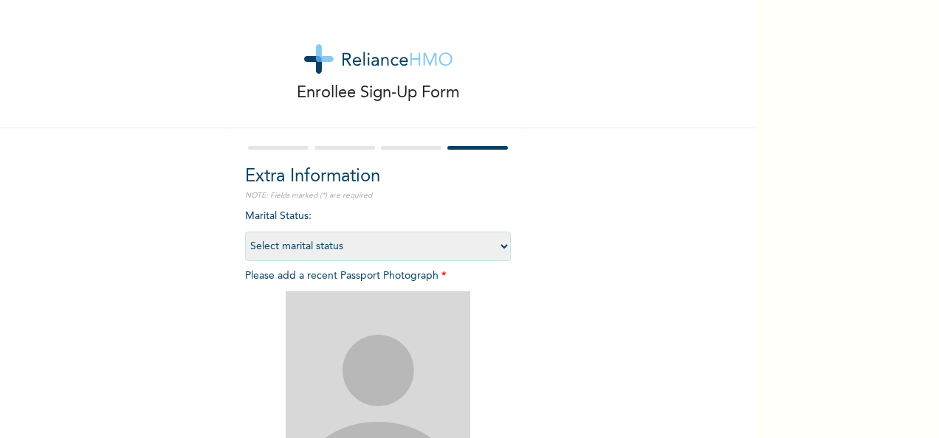
drag, startPoint x: 483, startPoint y: 298, endPoint x: 440, endPoint y: 294, distance: 43.0
click at [440, 294] on div at bounding box center [378, 384] width 266 height 184
drag, startPoint x: 362, startPoint y: 362, endPoint x: 358, endPoint y: 291, distance: 70.9
drag, startPoint x: 358, startPoint y: 291, endPoint x: 405, endPoint y: 396, distance: 114.9
drag, startPoint x: 404, startPoint y: 396, endPoint x: 237, endPoint y: 321, distance: 183.4
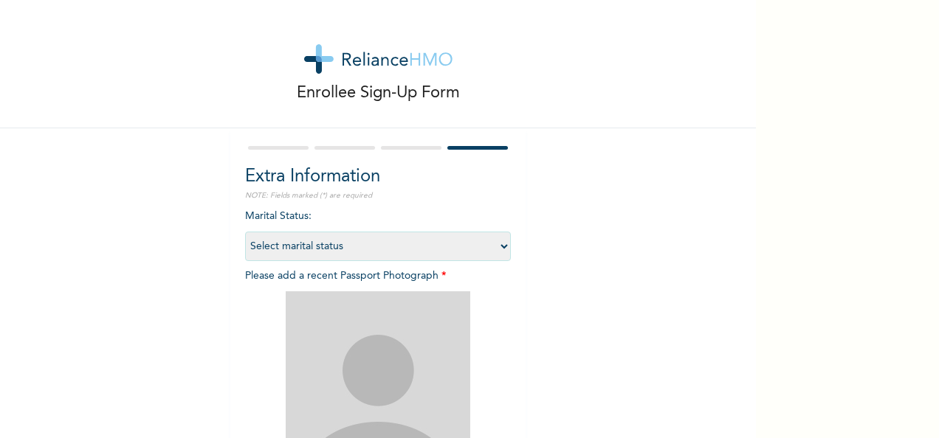
click at [237, 321] on div "Extra Information NOTE: Fields marked (*) are required Marital Status : Select …" at bounding box center [377, 381] width 295 height 507
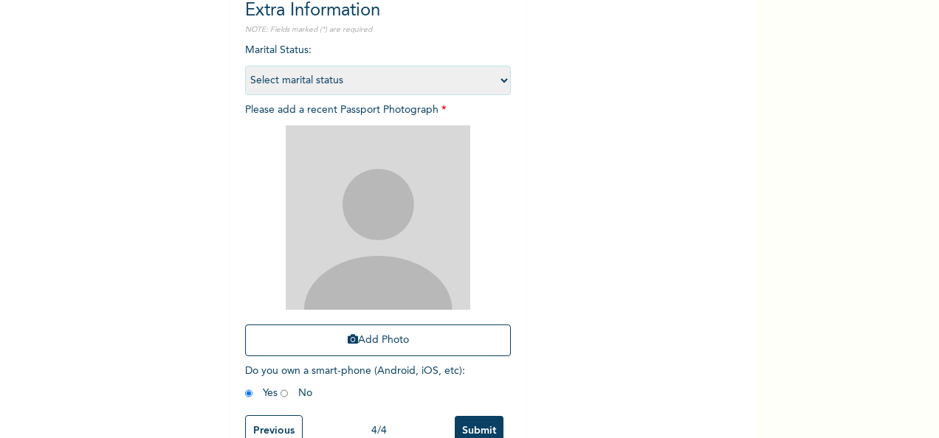
scroll to position [210, 0]
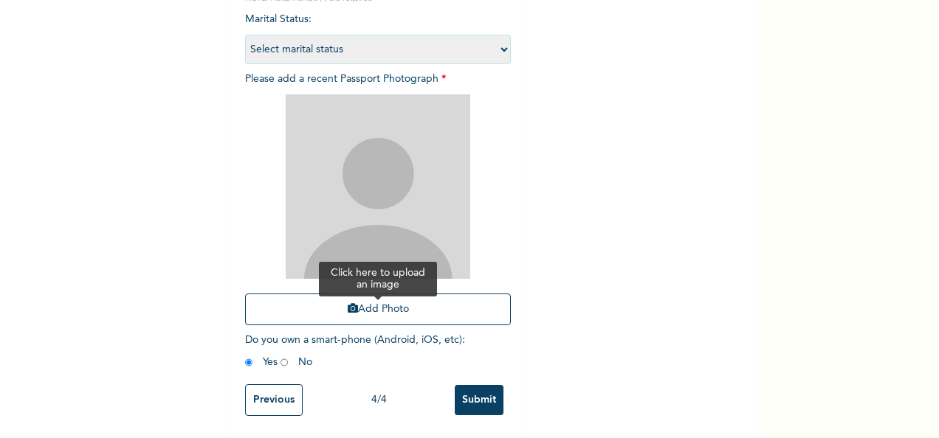
click at [361, 300] on button "Add Photo" at bounding box center [378, 310] width 266 height 32
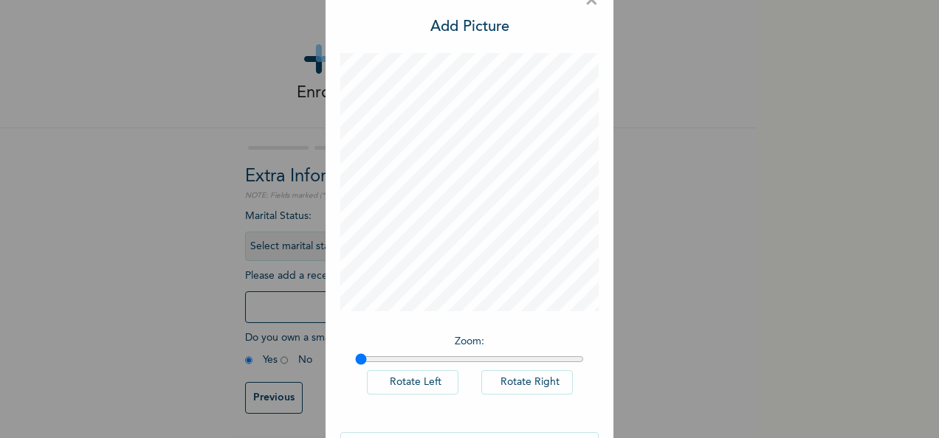
scroll to position [76, 0]
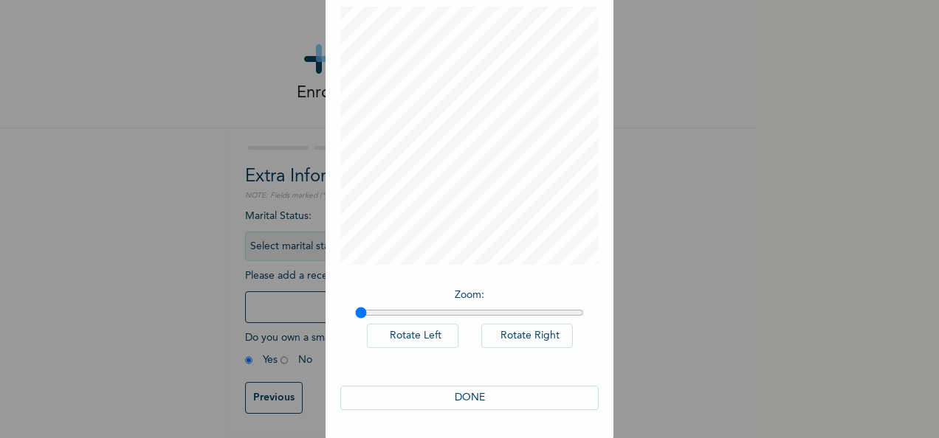
click at [480, 381] on div "DONE" at bounding box center [469, 398] width 258 height 54
click at [480, 406] on button "DONE" at bounding box center [469, 398] width 258 height 24
